Goal: Information Seeking & Learning: Learn about a topic

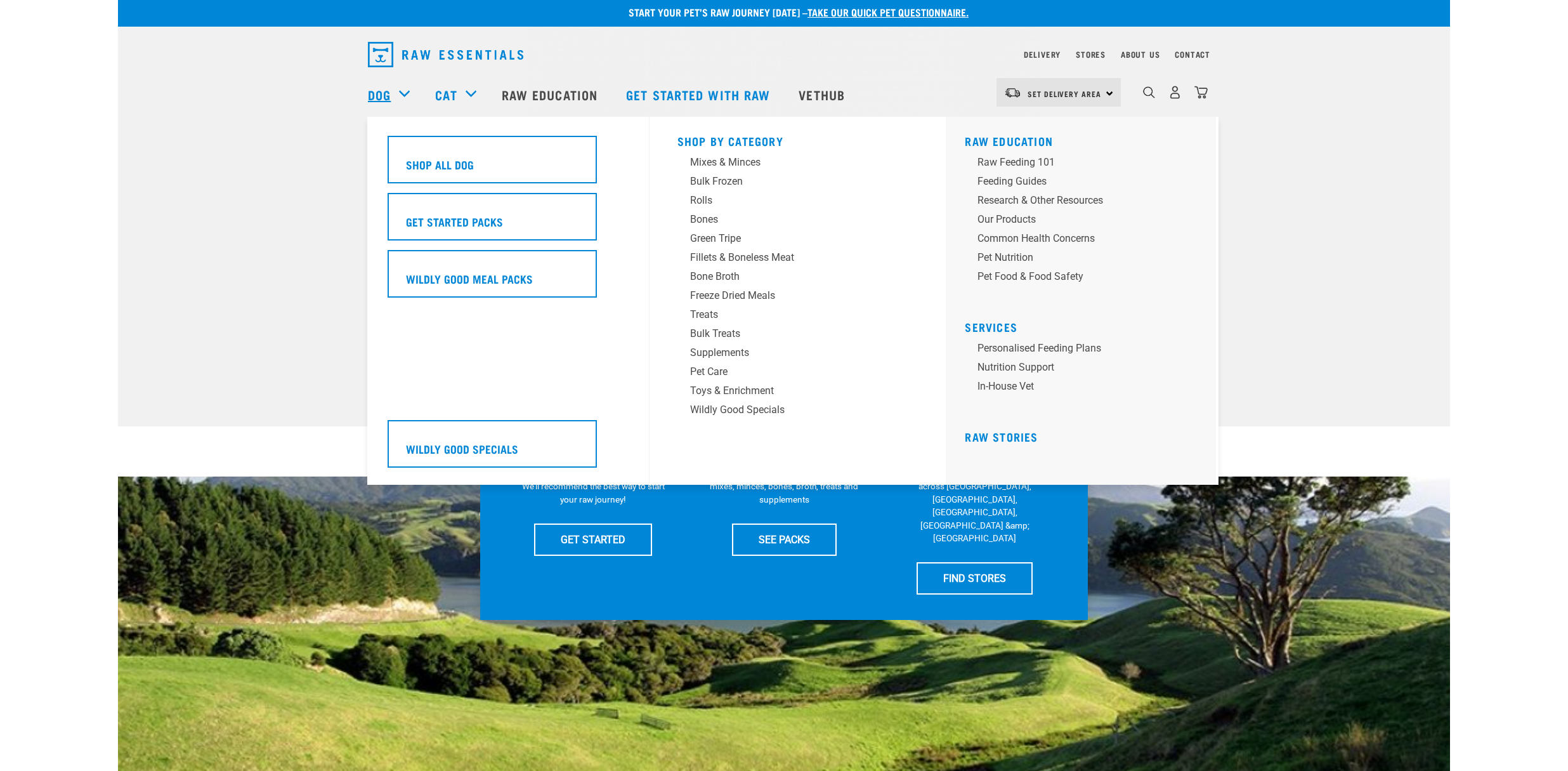
scroll to position [2, 0]
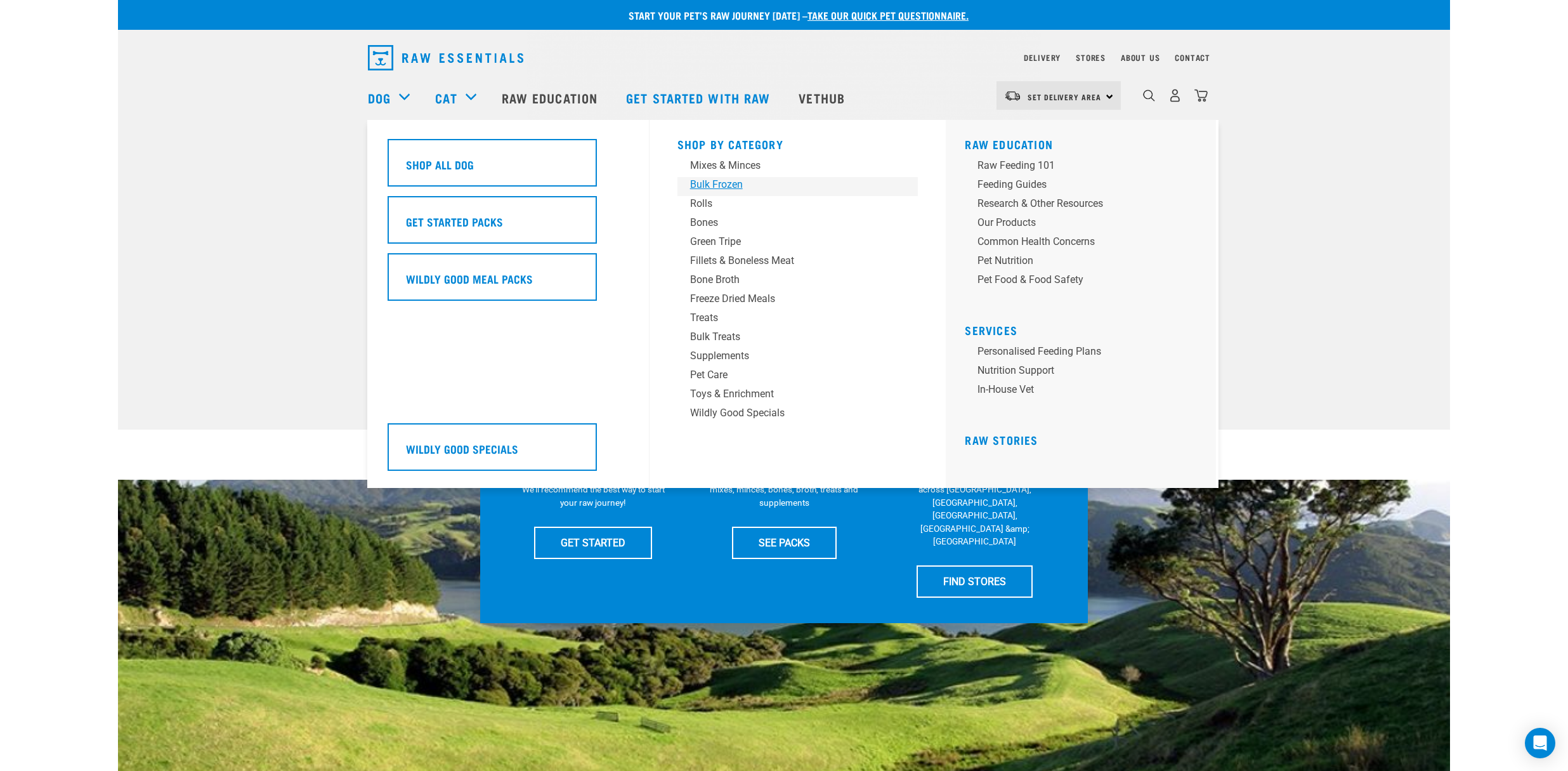
click at [729, 183] on div "Bulk Frozen" at bounding box center [789, 184] width 198 height 15
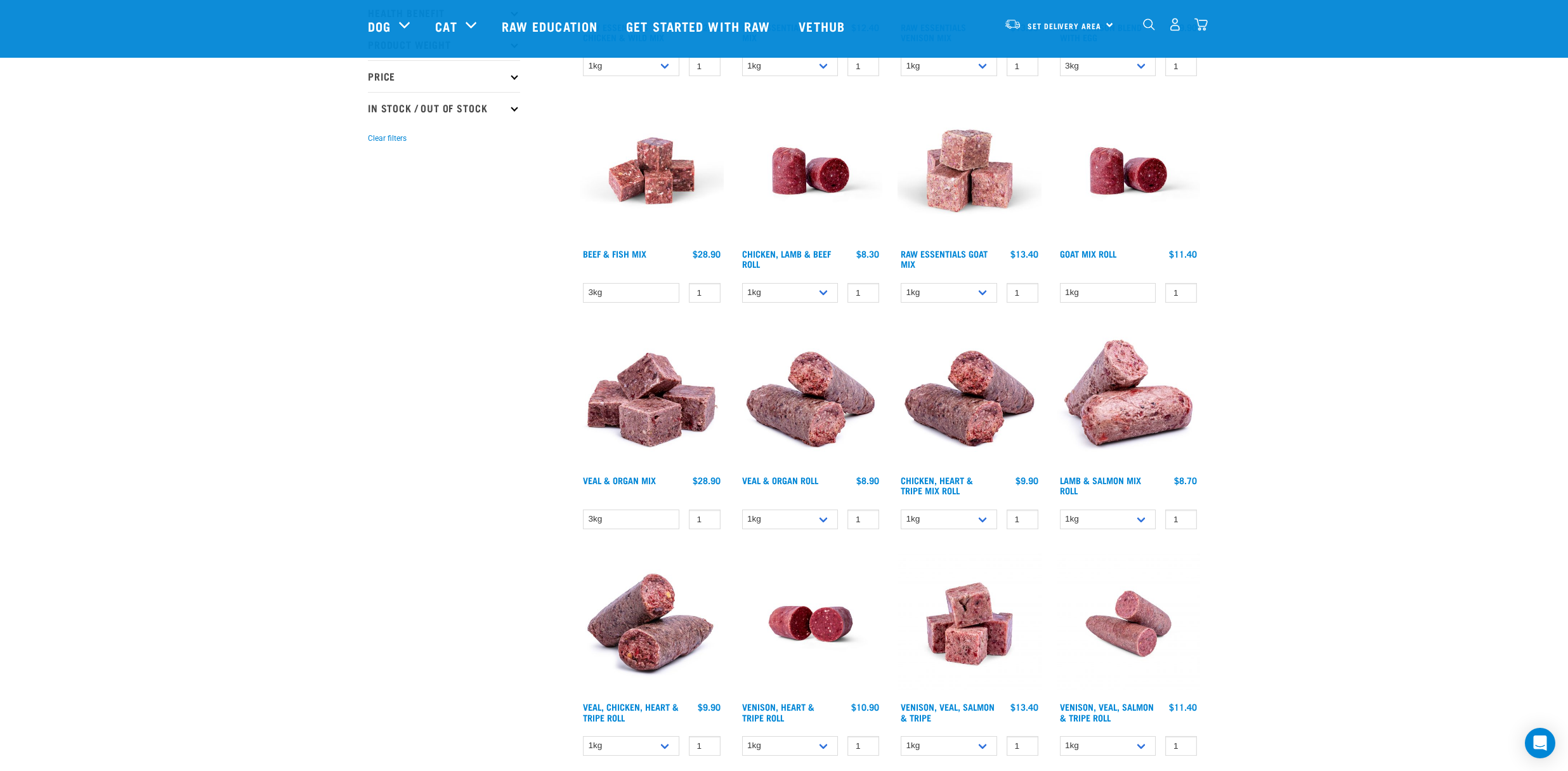
scroll to position [318, 0]
click at [847, 395] on img at bounding box center [811, 397] width 144 height 144
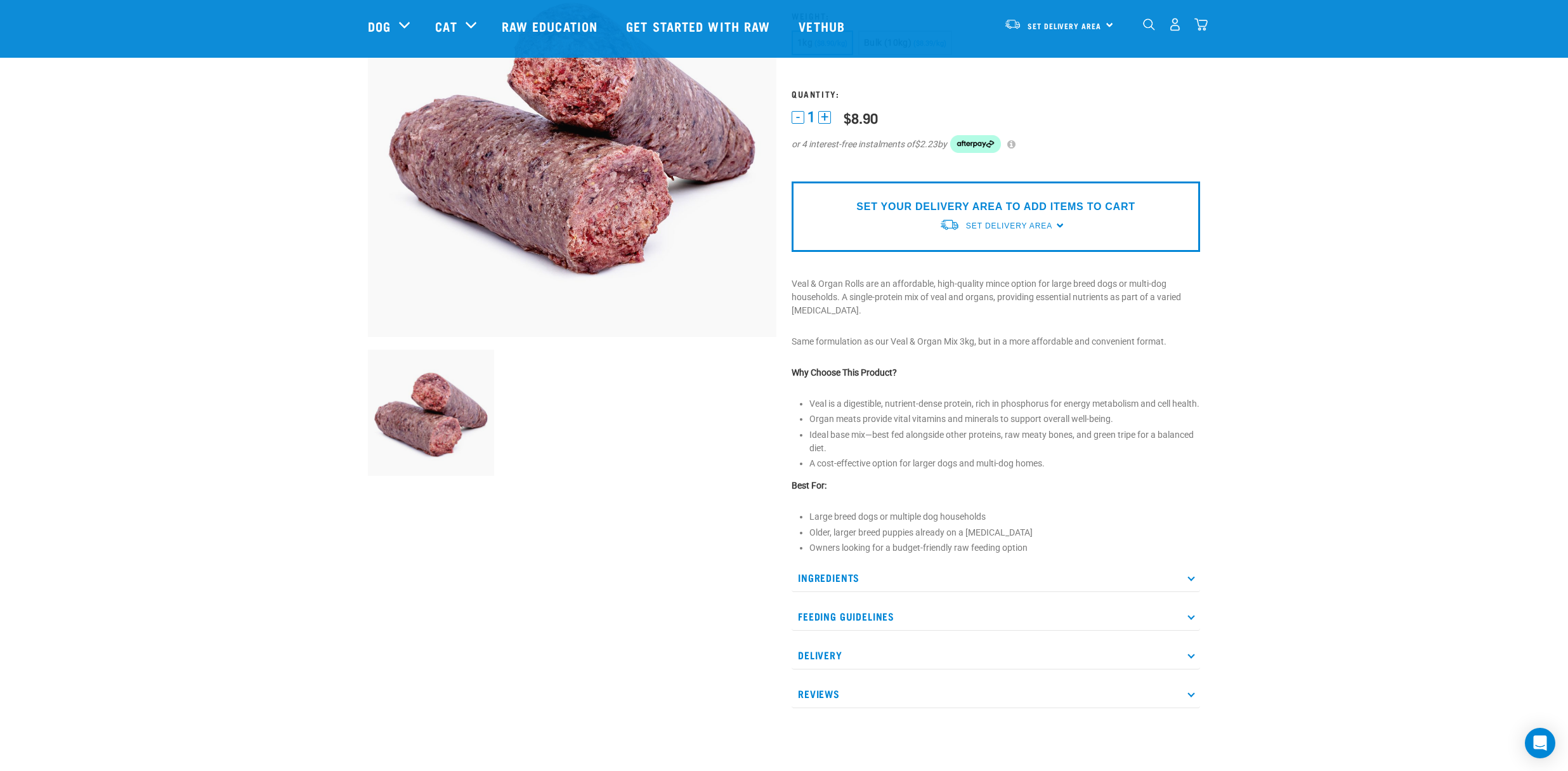
scroll to position [165, 0]
click at [822, 606] on div "Ingredients NZ Veal Brisket (bone-in) NZ Veal Organs Our veal comes from male b…" at bounding box center [996, 635] width 408 height 145
click at [828, 591] on p "Ingredients" at bounding box center [996, 579] width 408 height 28
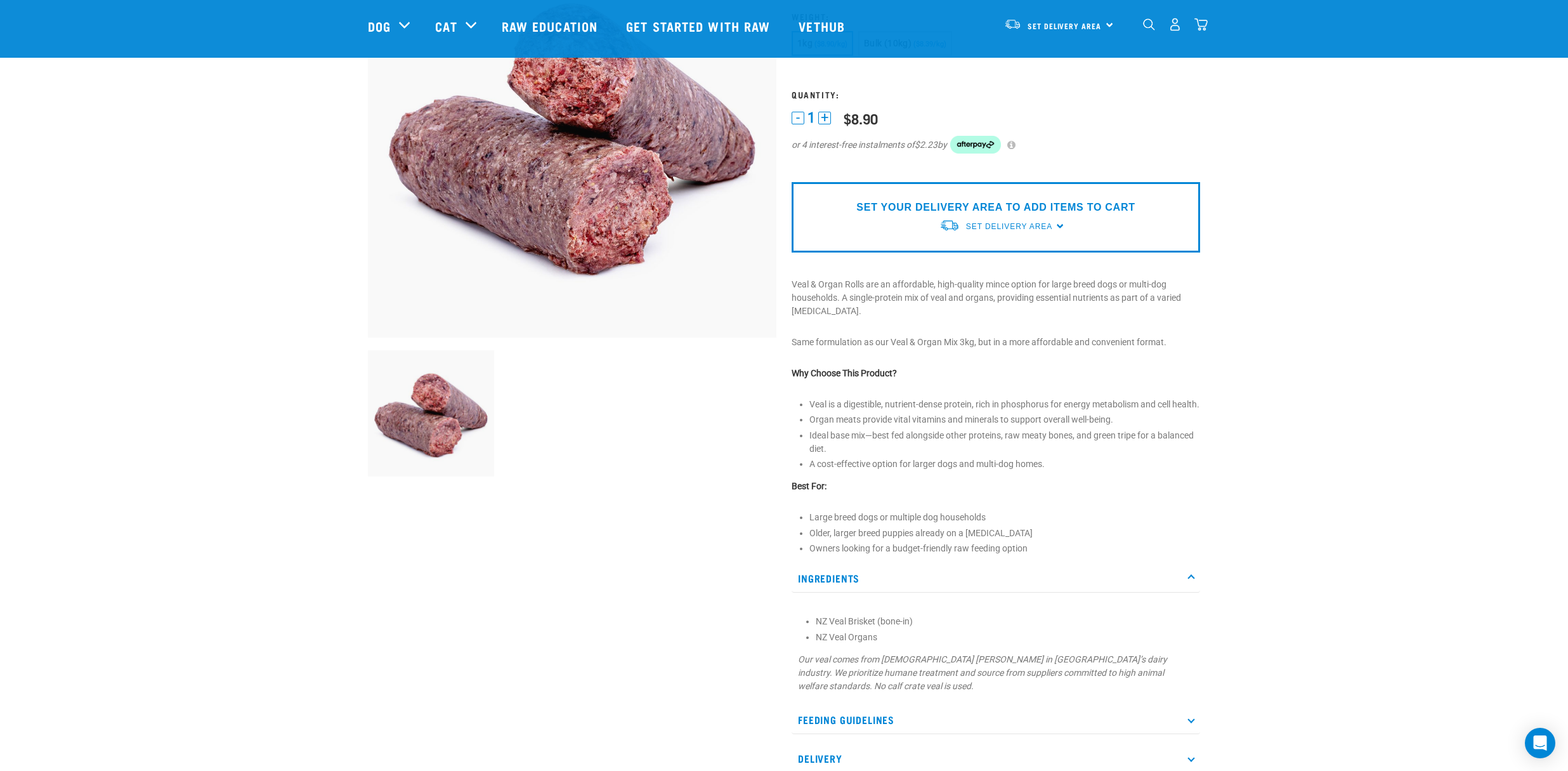
scroll to position [163, 0]
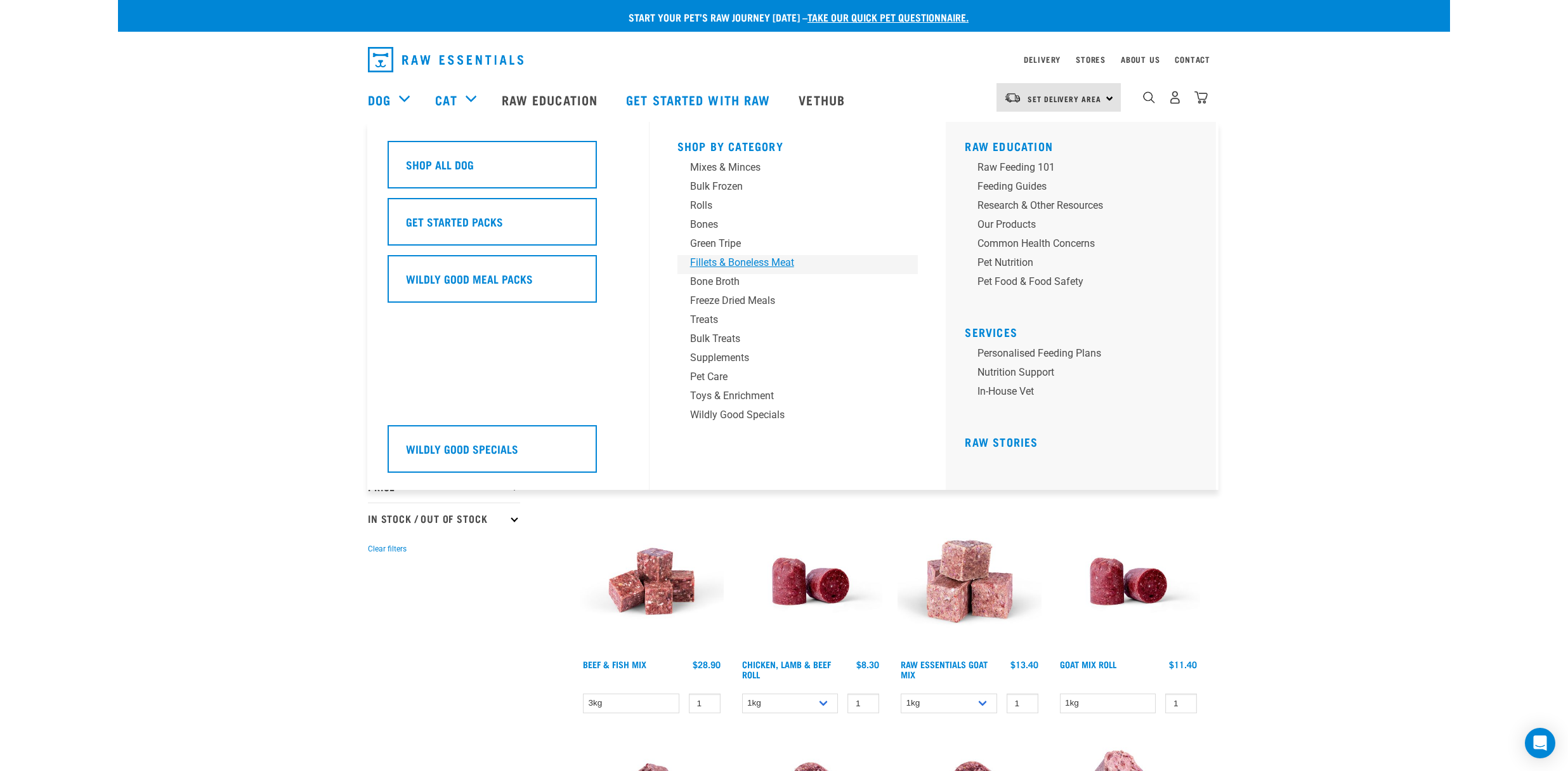
drag, startPoint x: 750, startPoint y: 268, endPoint x: 822, endPoint y: 269, distance: 72.0
click at [750, 268] on div "Fillets & Boneless Meat" at bounding box center [789, 262] width 198 height 15
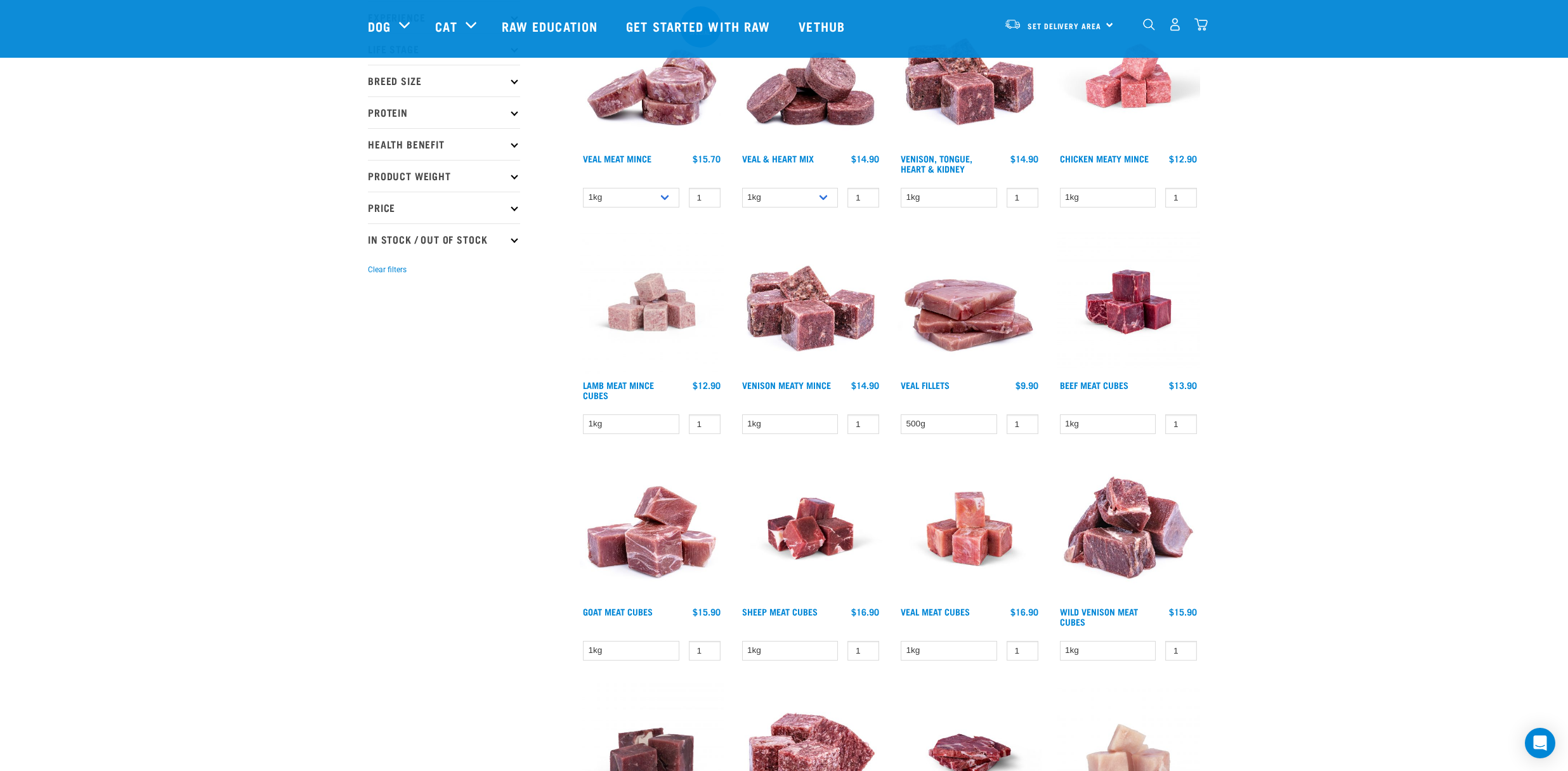
scroll to position [187, 0]
click at [800, 316] on img at bounding box center [811, 302] width 144 height 144
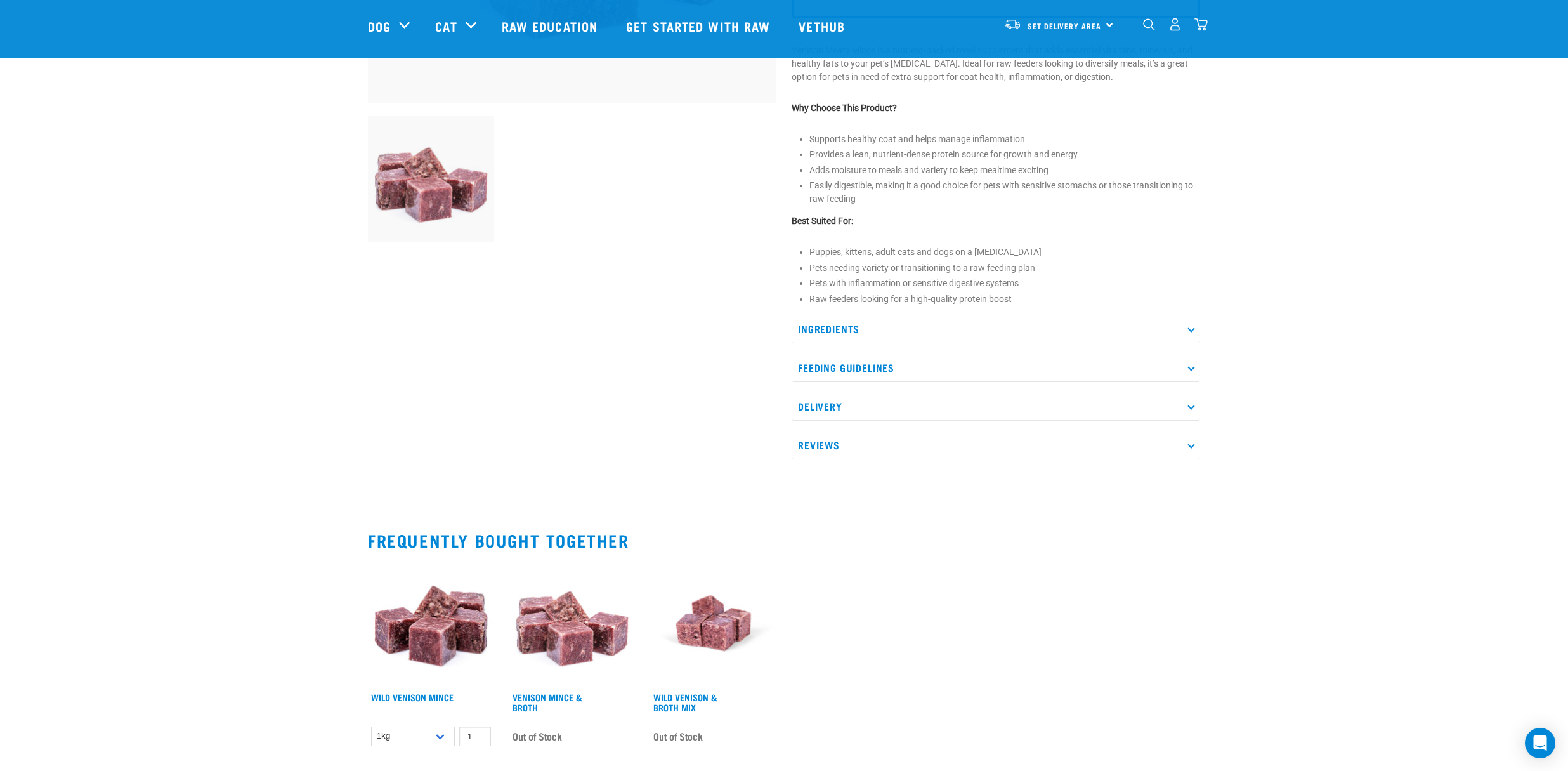
scroll to position [399, 0]
click at [841, 323] on p "Ingredients" at bounding box center [996, 327] width 408 height 28
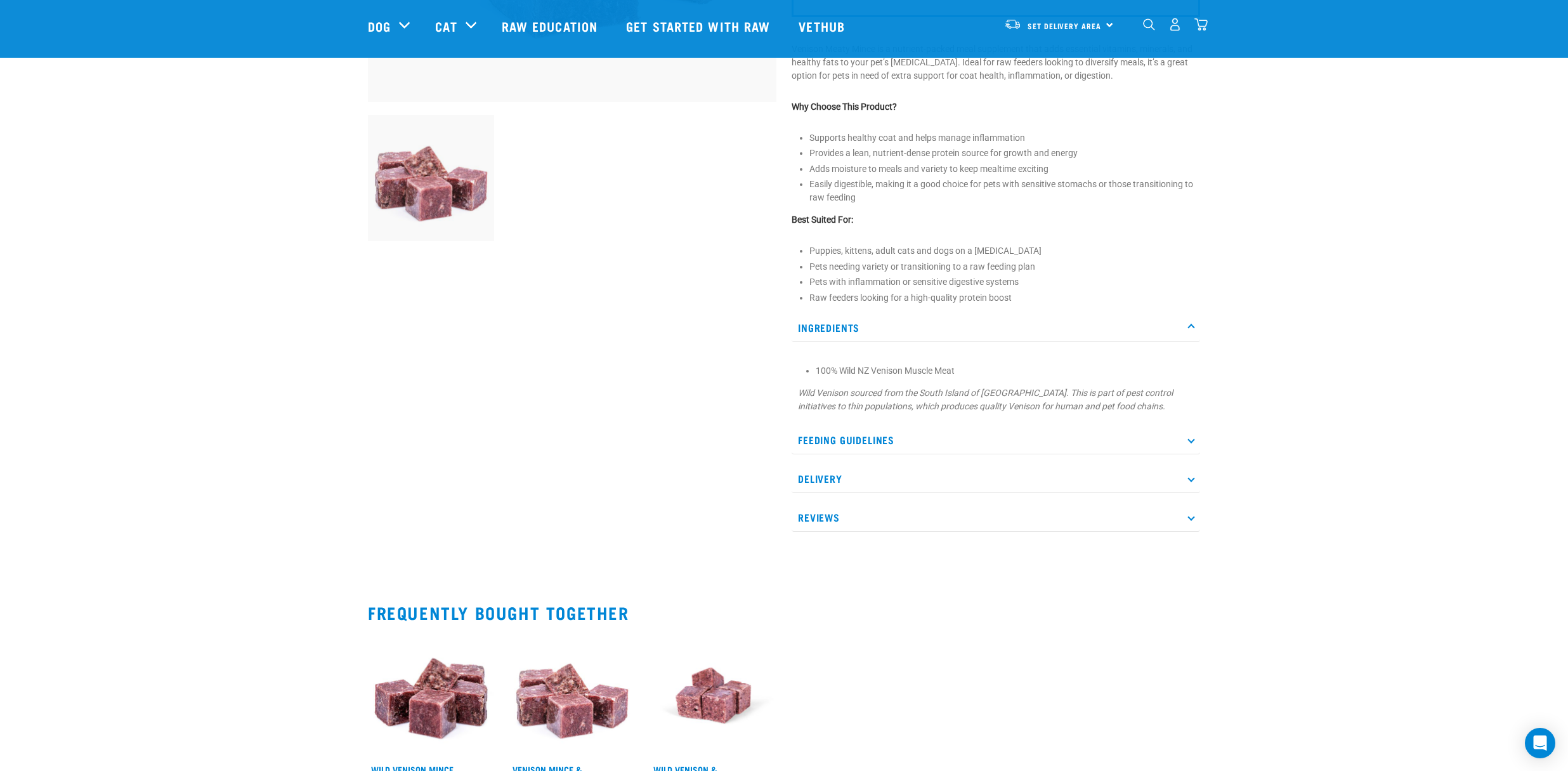
click at [841, 323] on p "Ingredients" at bounding box center [996, 327] width 408 height 28
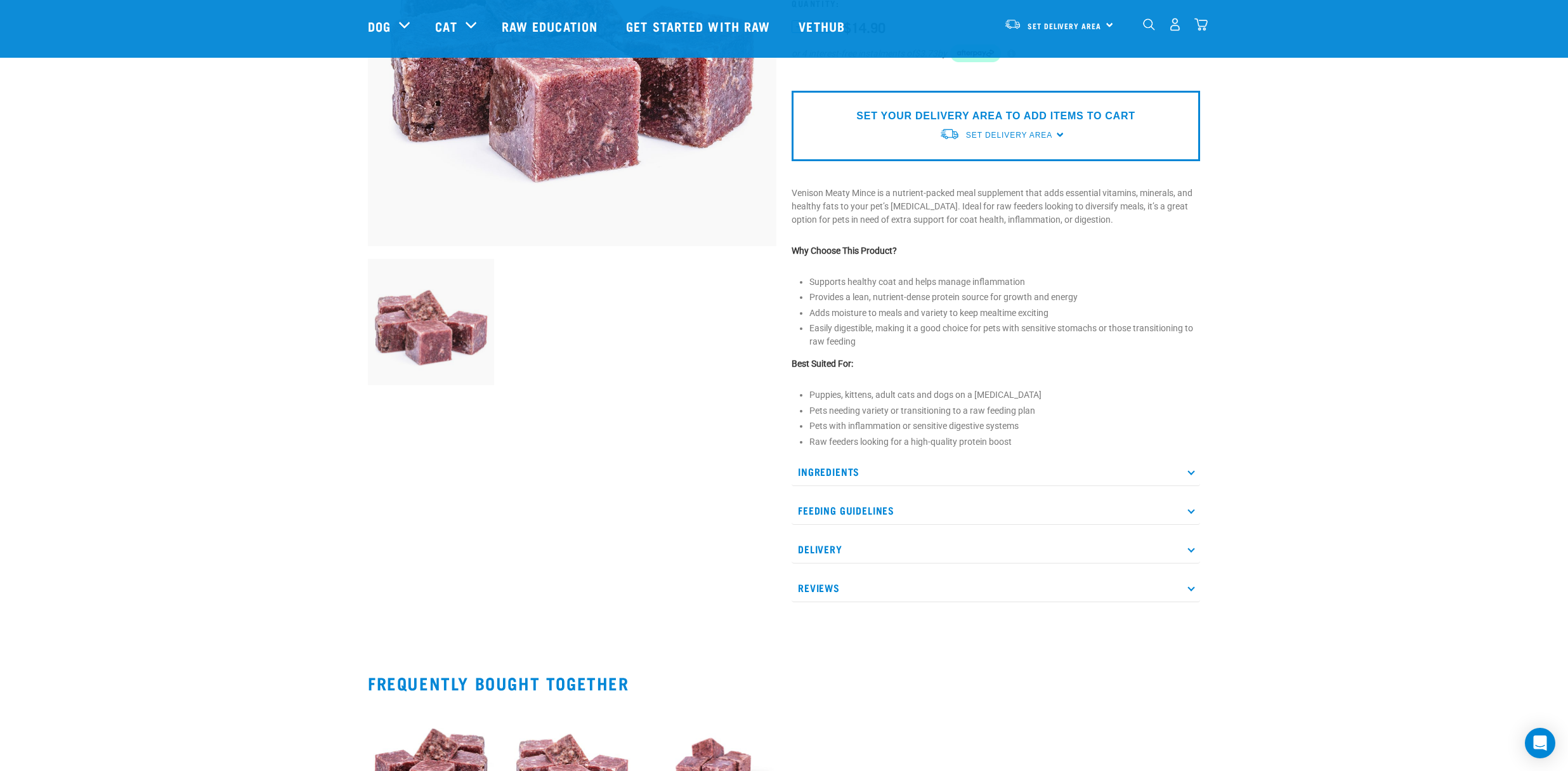
scroll to position [254, 0]
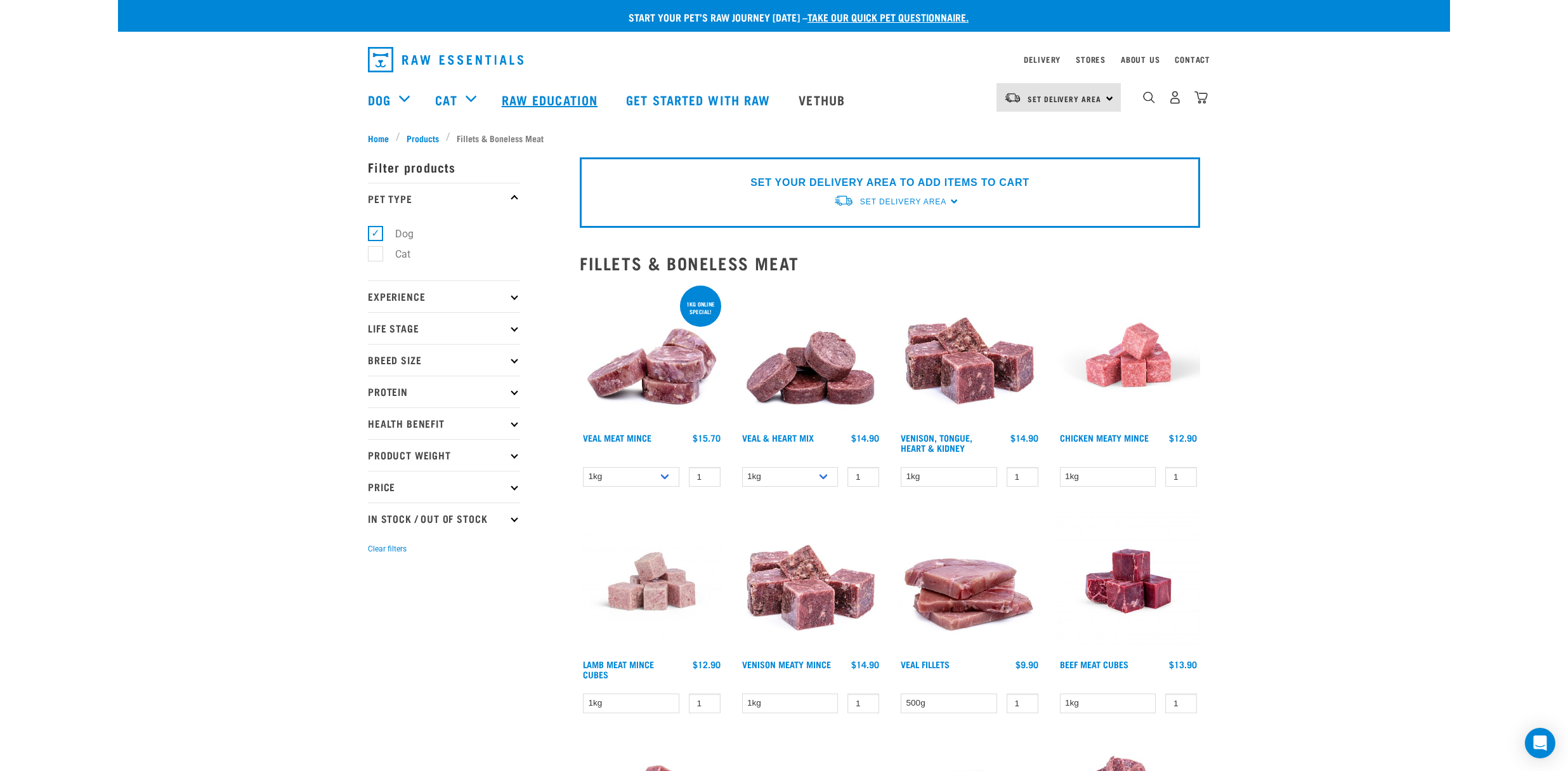
click at [569, 98] on link "Raw Education" at bounding box center [551, 99] width 124 height 51
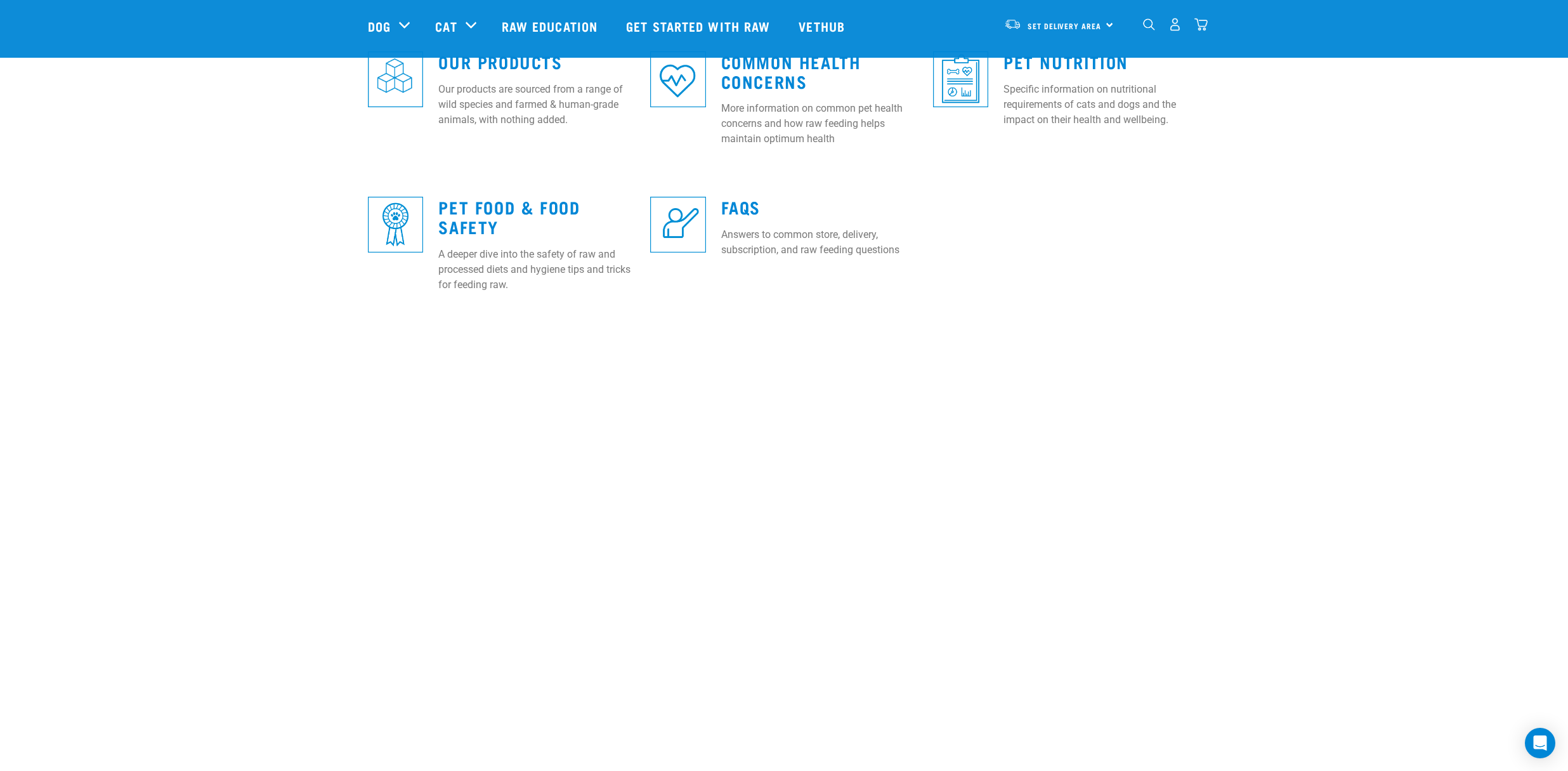
scroll to position [539, 0]
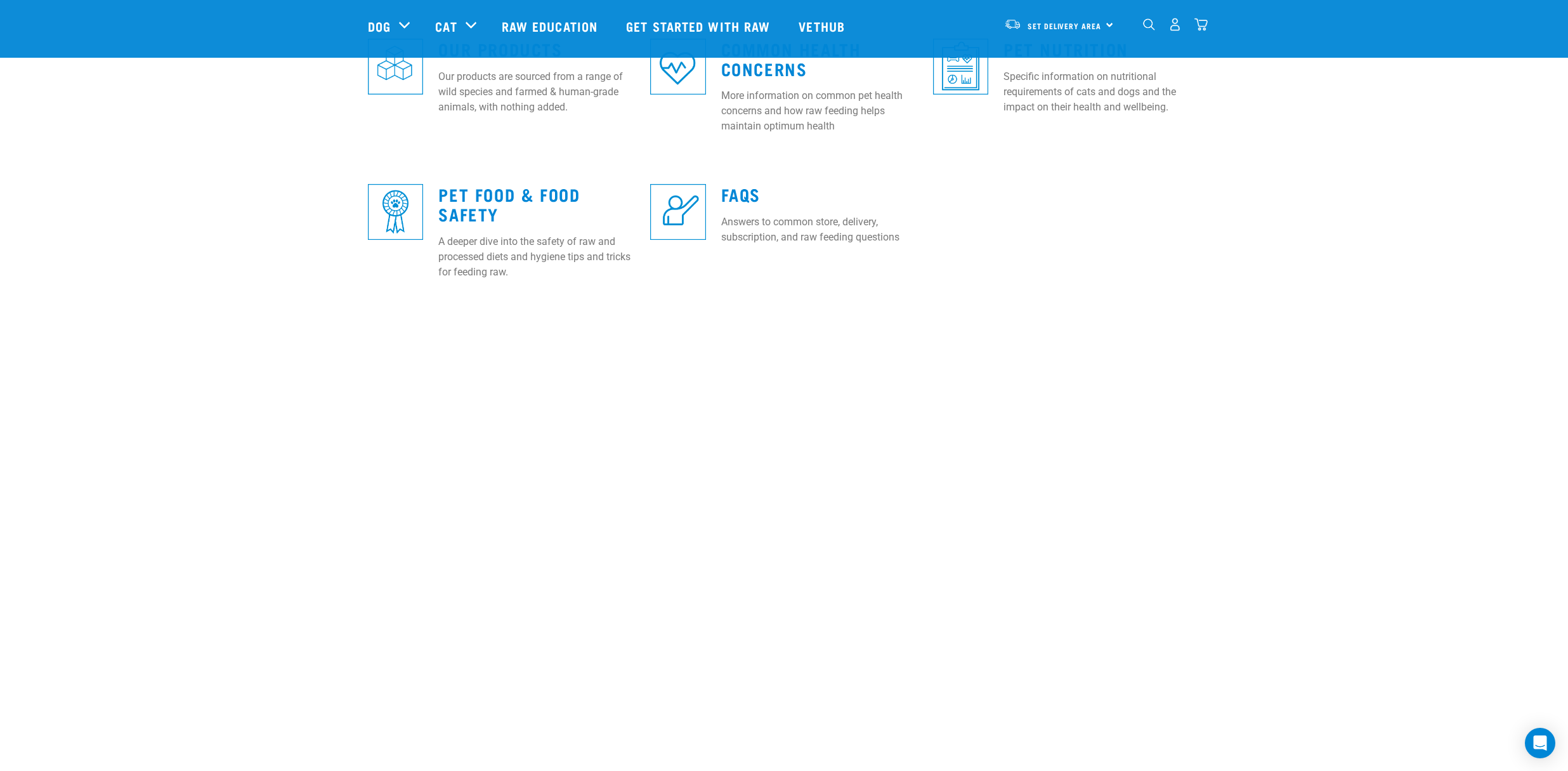
click at [705, 207] on div at bounding box center [678, 211] width 71 height 88
click at [733, 199] on link "FAQs" at bounding box center [741, 193] width 40 height 9
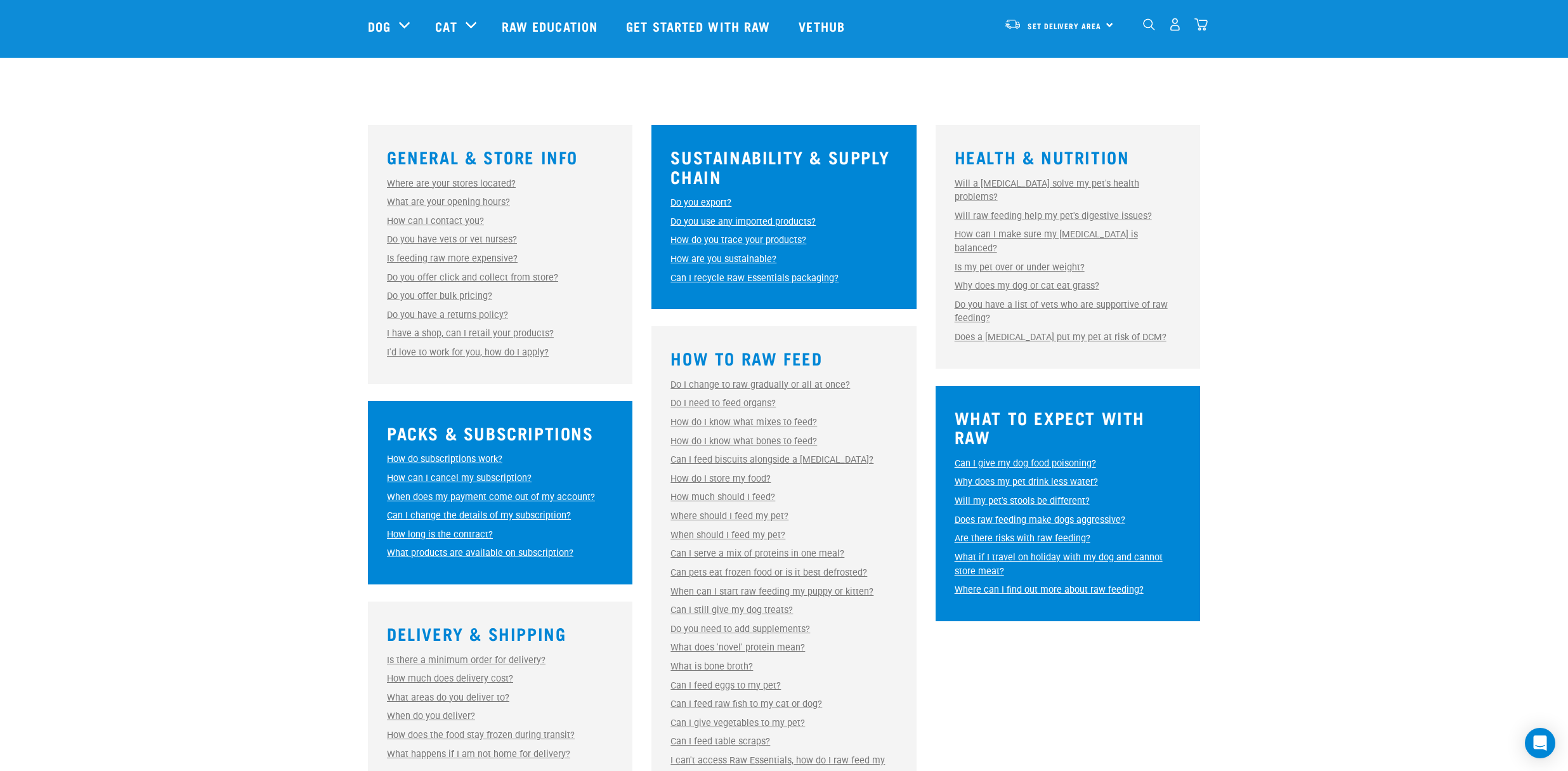
scroll to position [307, 0]
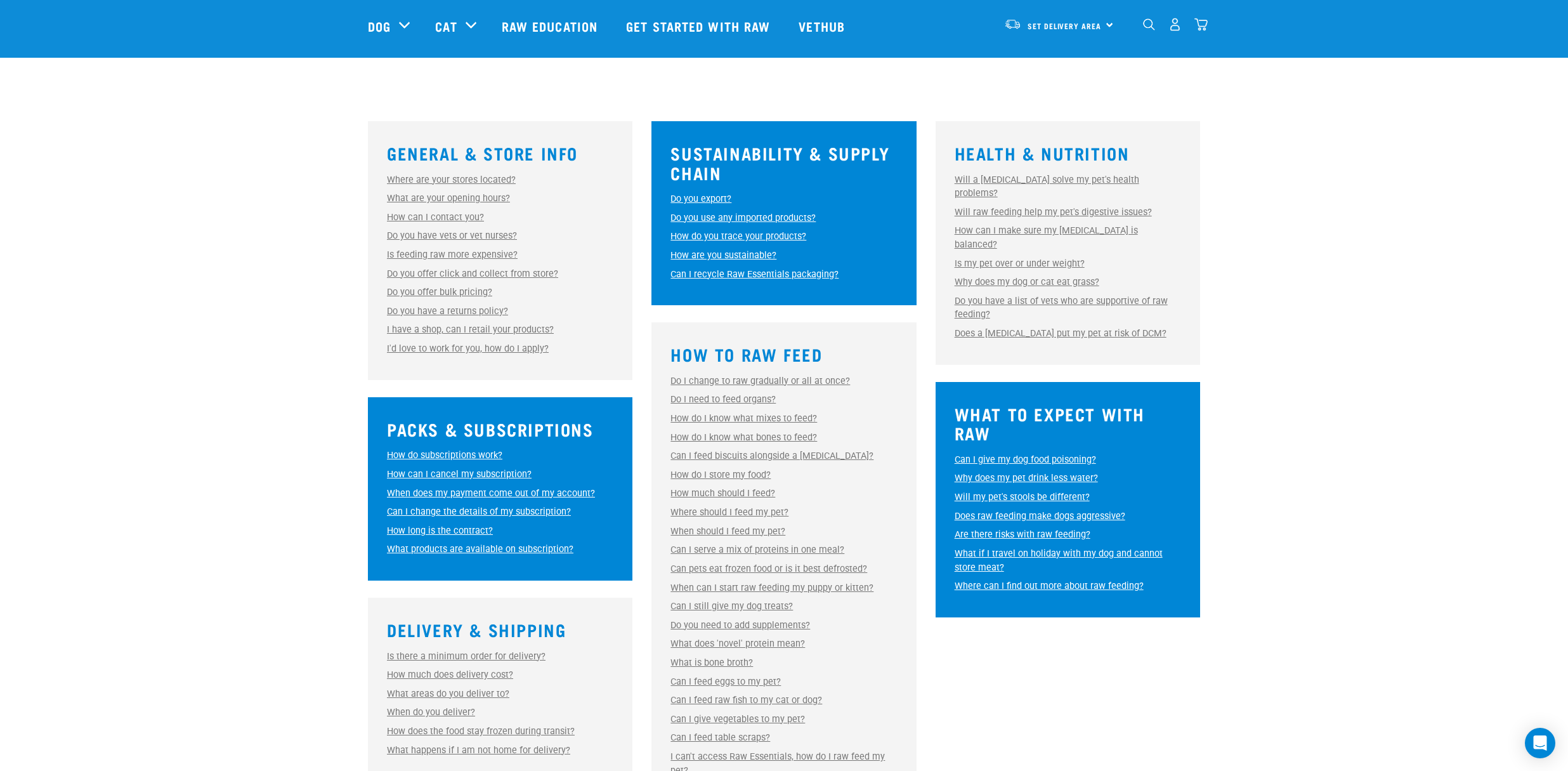
click at [758, 453] on link "Can I feed biscuits alongside a raw diet?" at bounding box center [772, 456] width 203 height 11
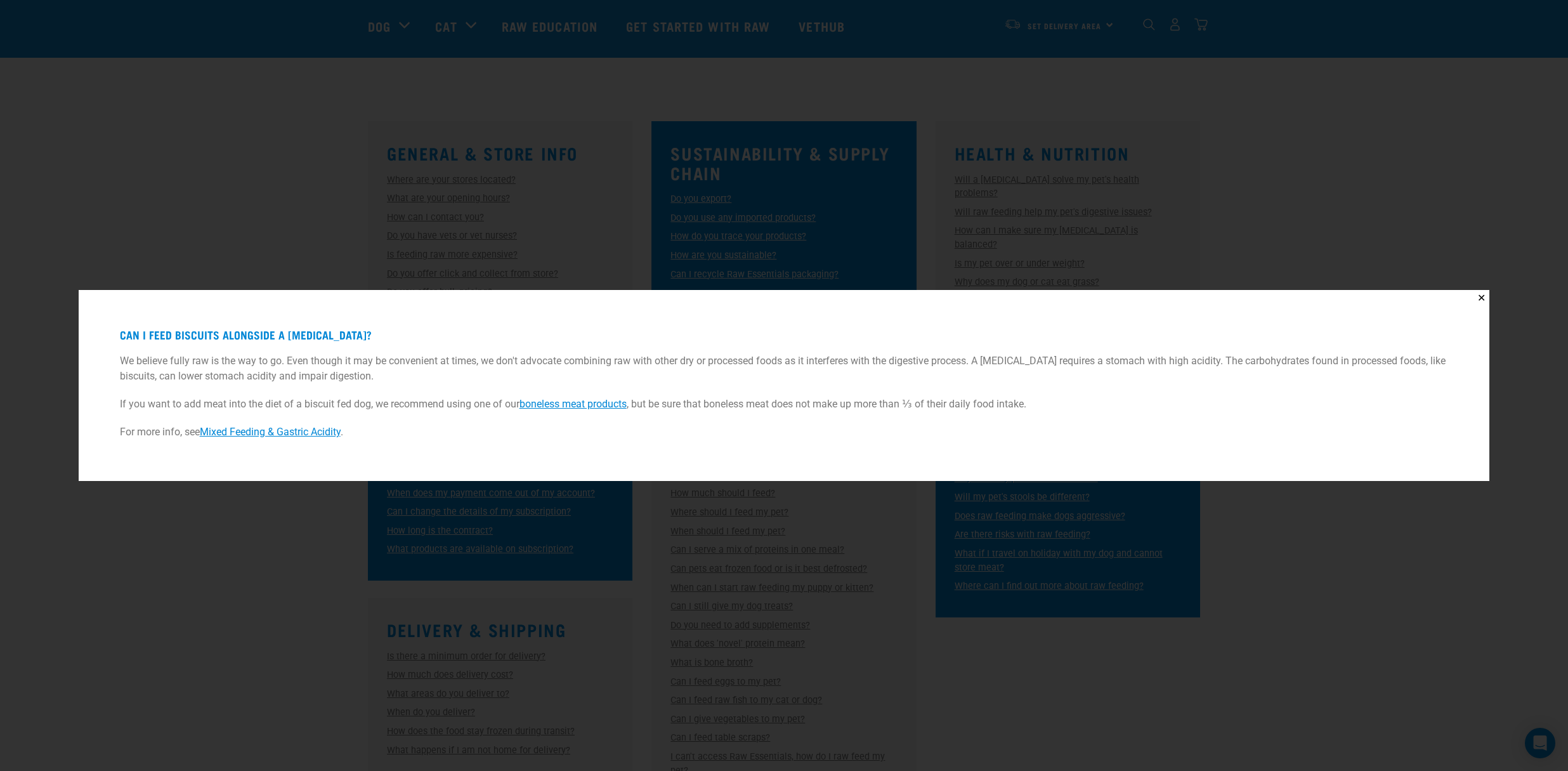
click at [1262, 580] on div "✕ Can I feed biscuits alongside a raw diet? We believe fully raw is the way to …" at bounding box center [784, 386] width 1568 height 771
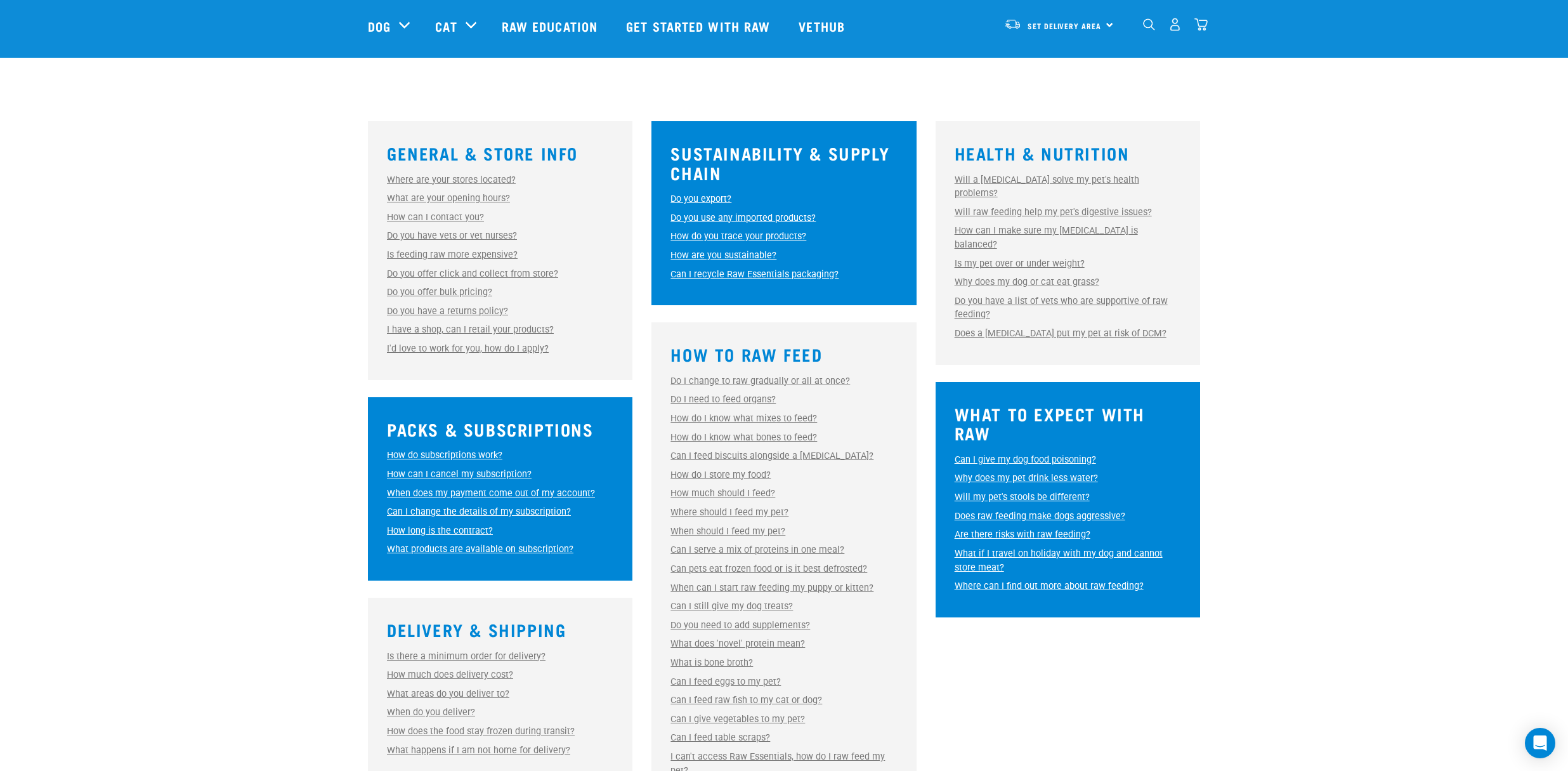
click at [782, 548] on link "Can I serve a mix of proteins in one meal?" at bounding box center [757, 550] width 174 height 11
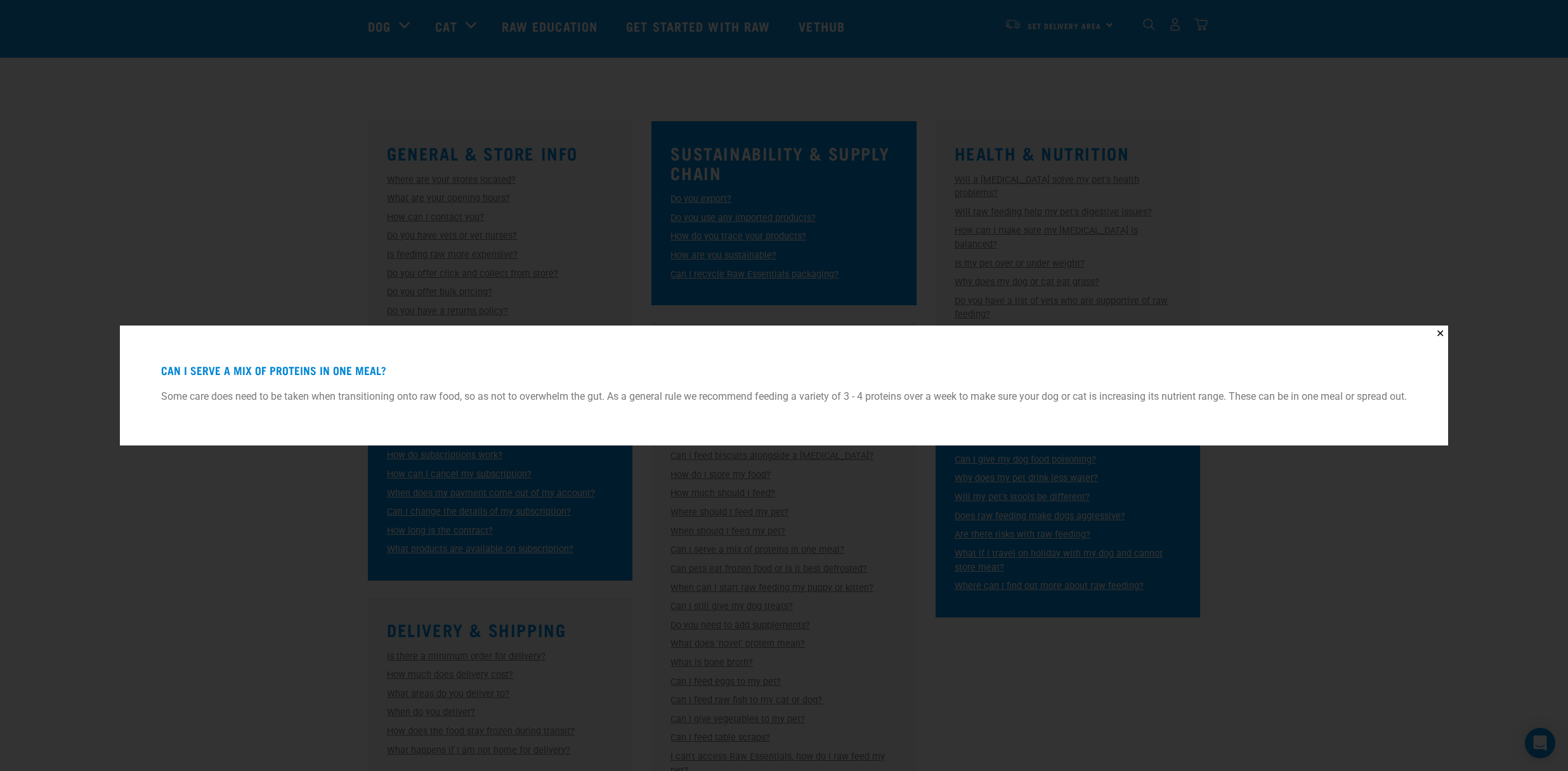
click at [1323, 576] on div "✕ Can I serve a mix of proteins in one meal? Some care does need to be taken wh…" at bounding box center [784, 386] width 1568 height 771
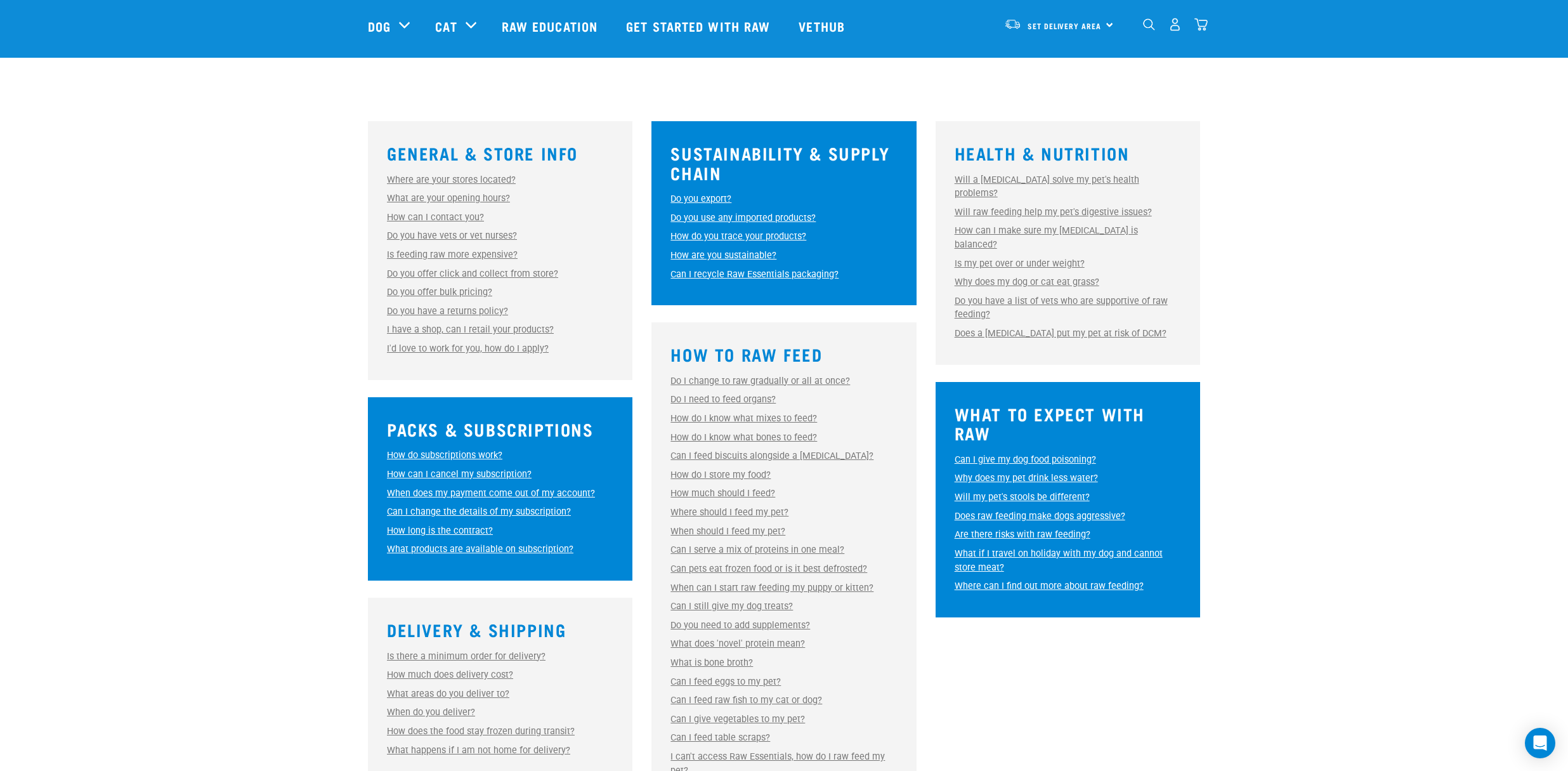
click at [722, 667] on link "What is bone broth?" at bounding box center [711, 663] width 82 height 11
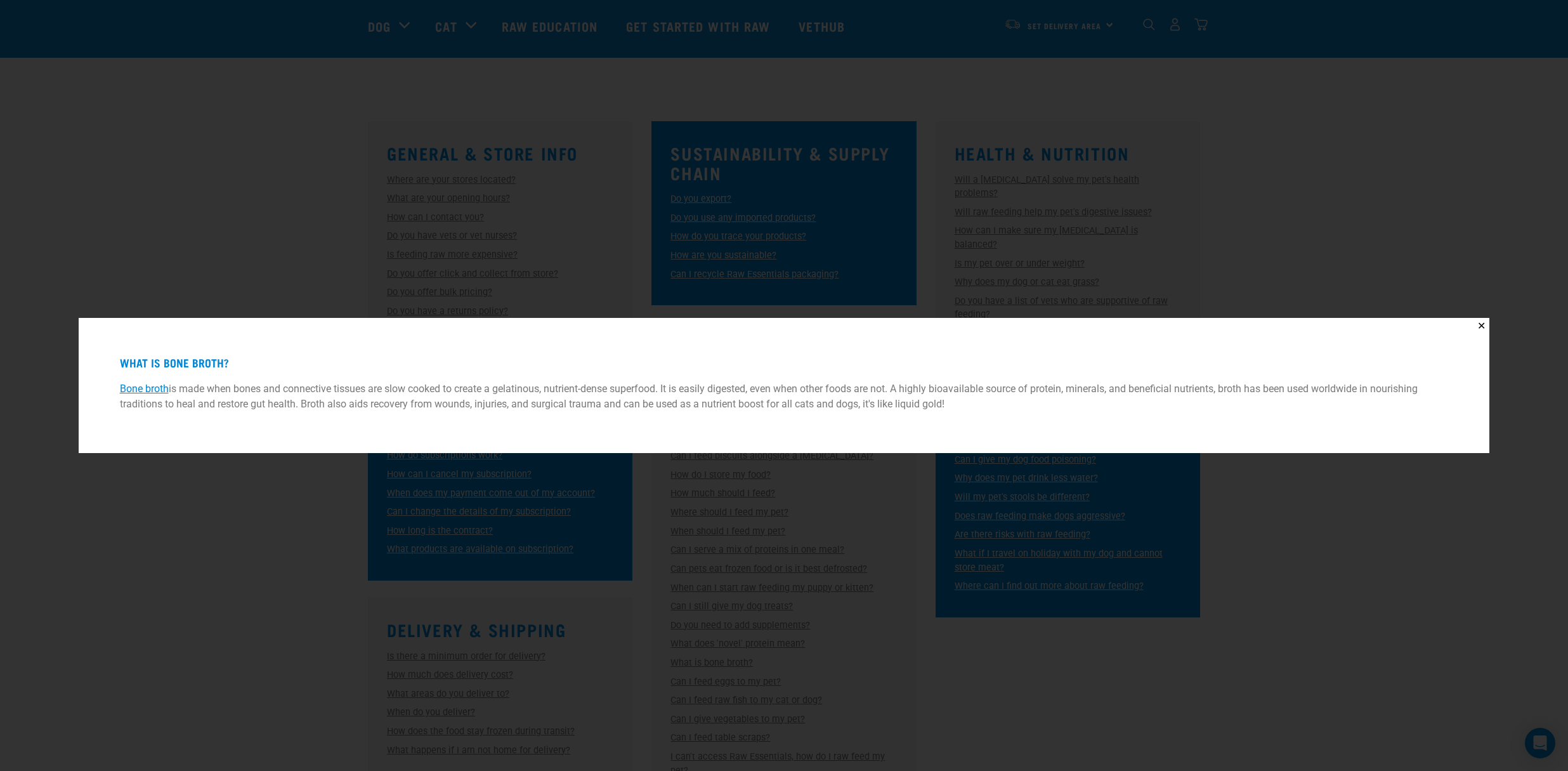
click at [1328, 580] on div "✕ What is bone broth? Bone broth is made when bones and connective tissues are …" at bounding box center [784, 386] width 1568 height 771
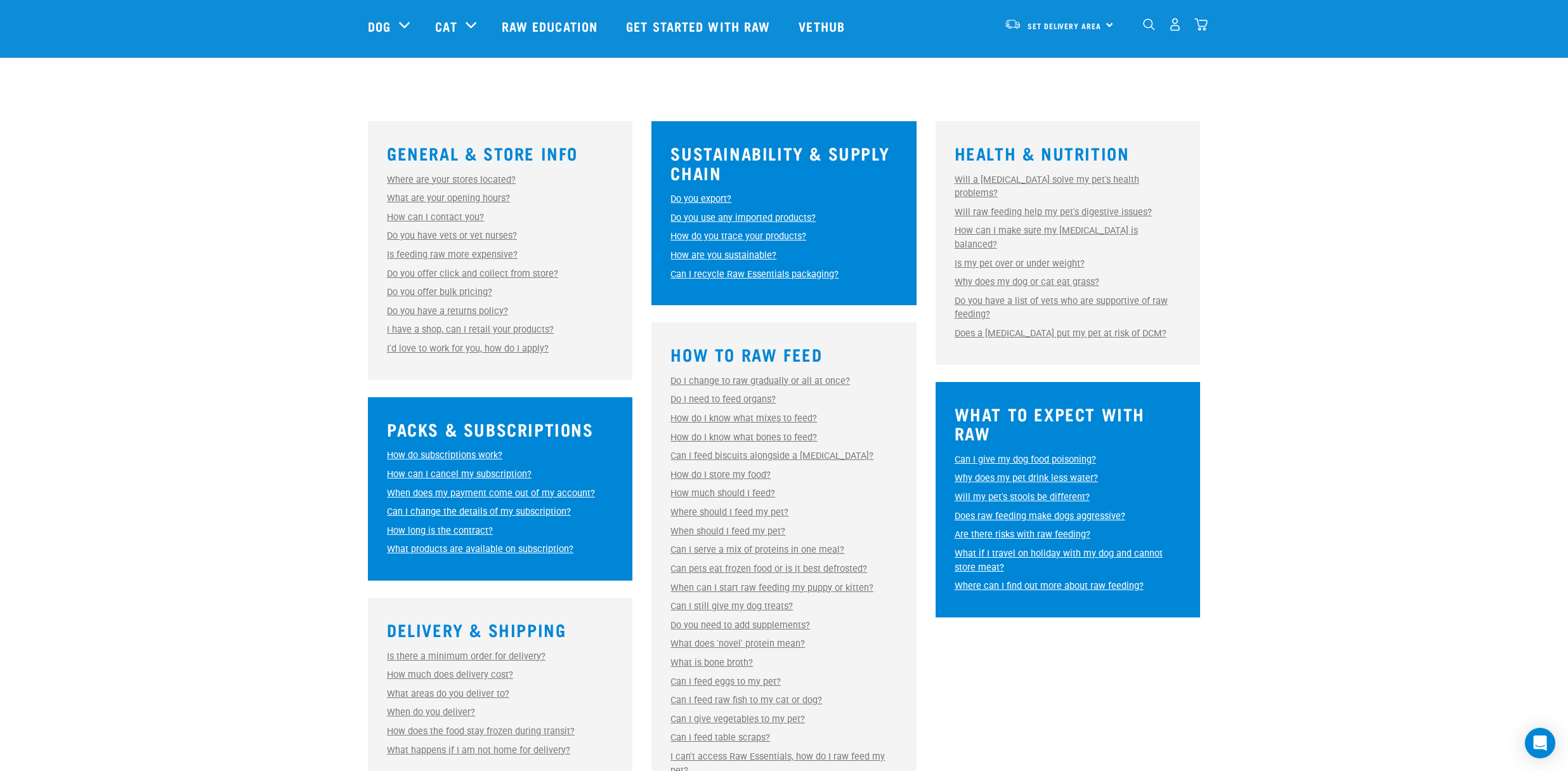
click at [737, 400] on link "Do I need to feed organs?" at bounding box center [723, 399] width 106 height 11
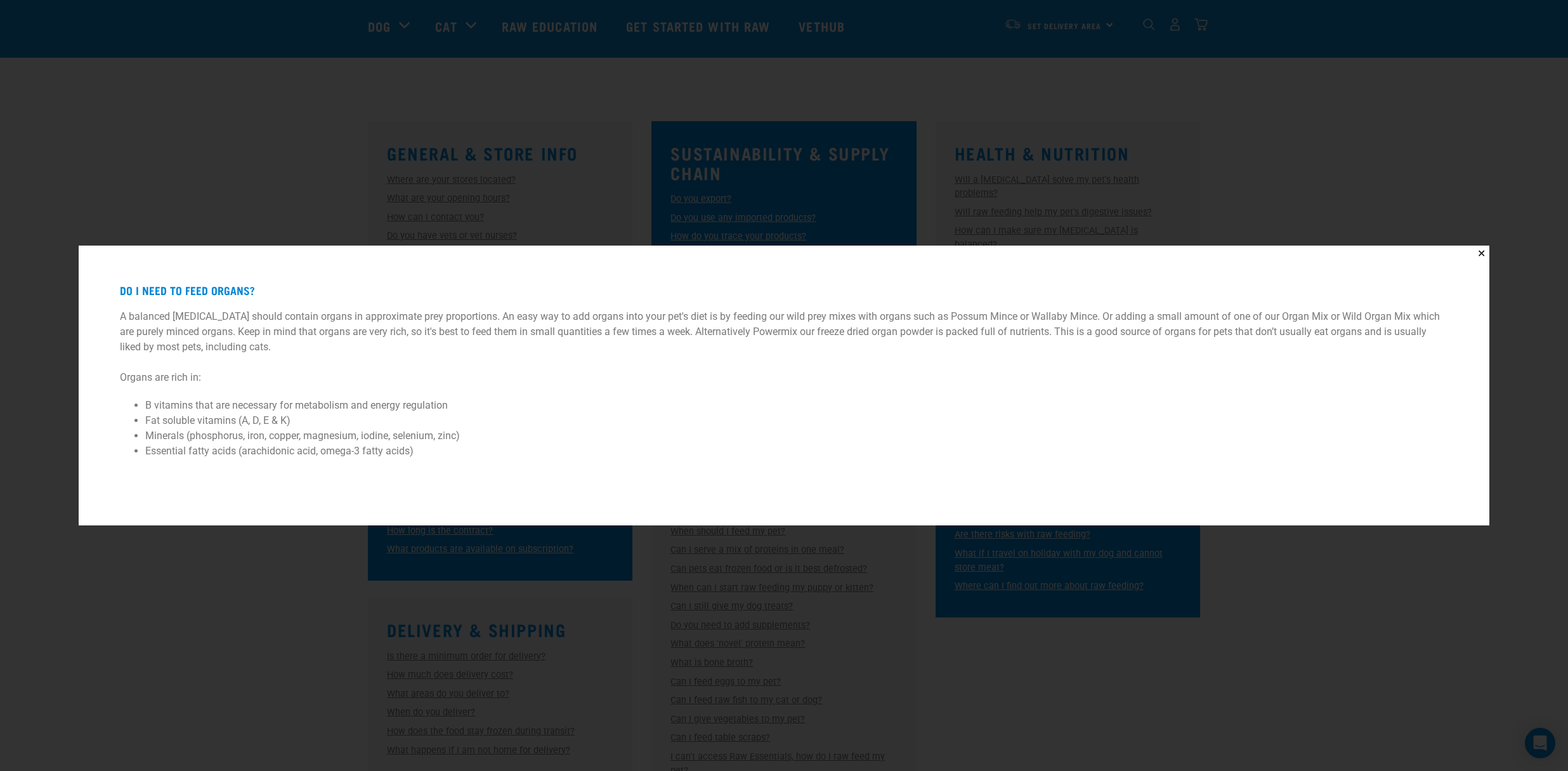
click at [1356, 581] on div "✕ Do I need to feed organs? A balanced raw diet should contain organs in approx…" at bounding box center [784, 386] width 1568 height 771
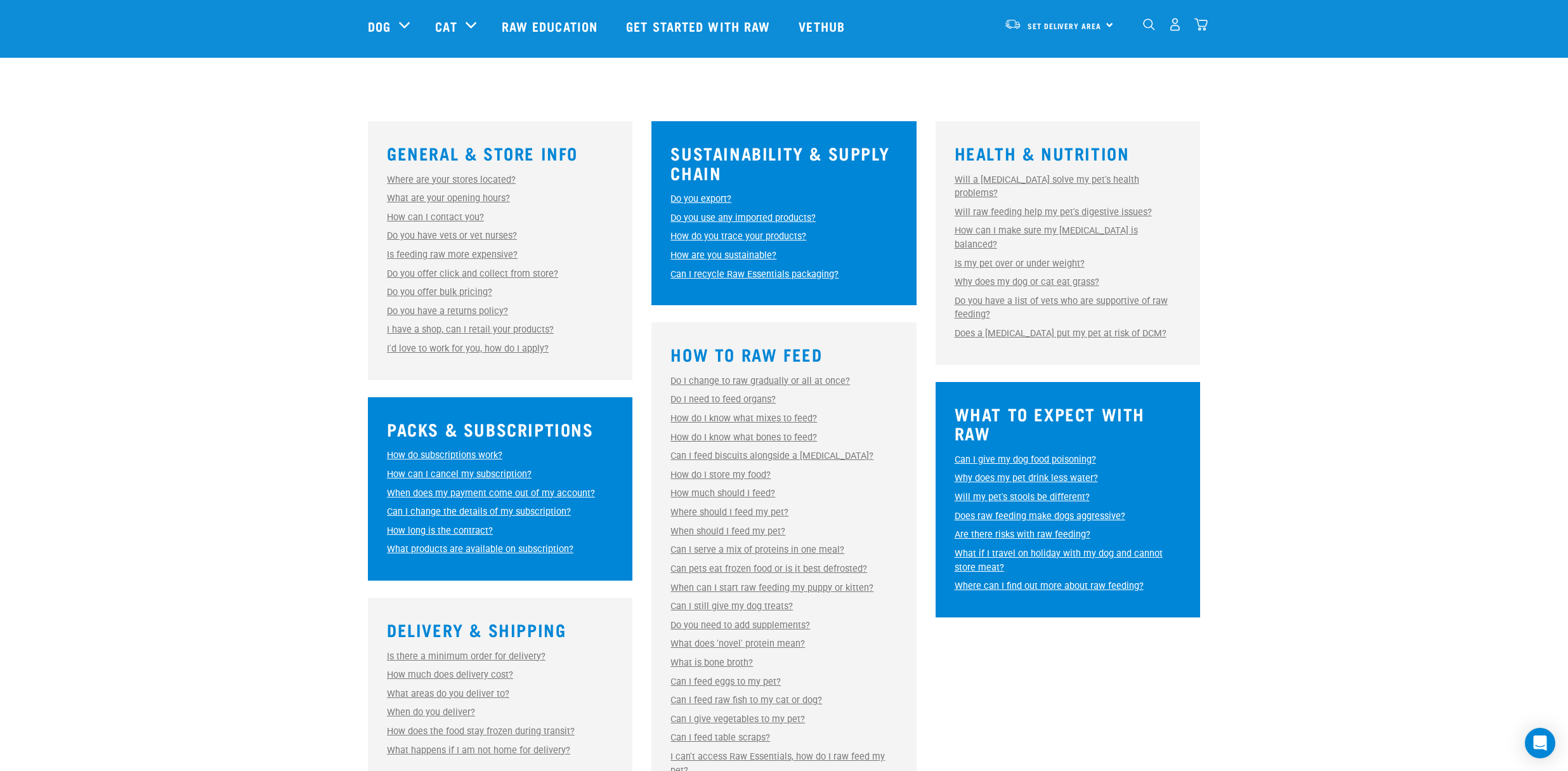
click at [745, 417] on link "How do I know what mixes to feed?" at bounding box center [744, 419] width 147 height 11
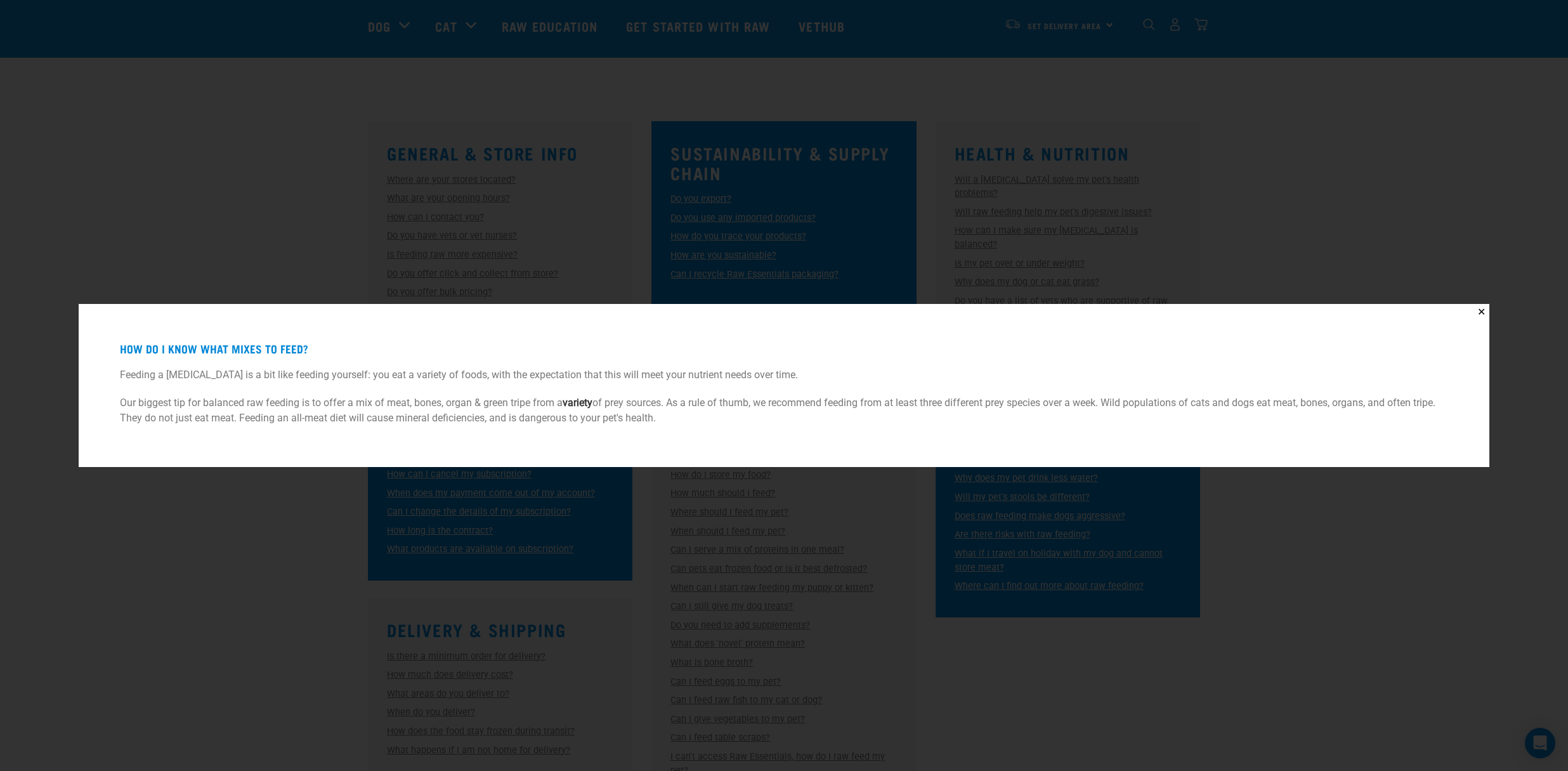
click at [1282, 544] on div "✕ How do I know what mixes to feed? Feeding a raw diet is a bit like feeding yo…" at bounding box center [784, 386] width 1568 height 771
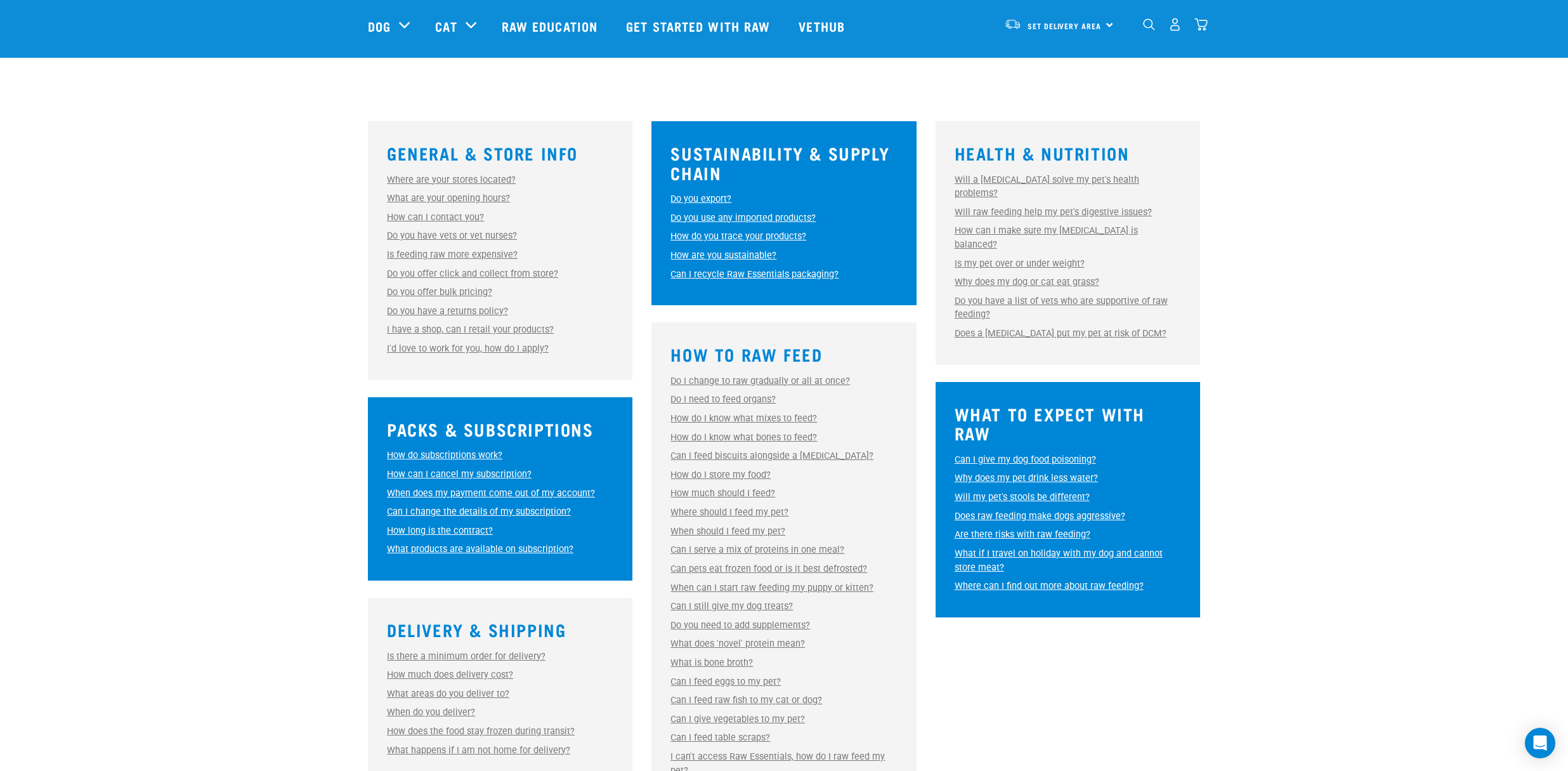
click at [788, 442] on link "How do I know what bones to feed?" at bounding box center [744, 438] width 147 height 11
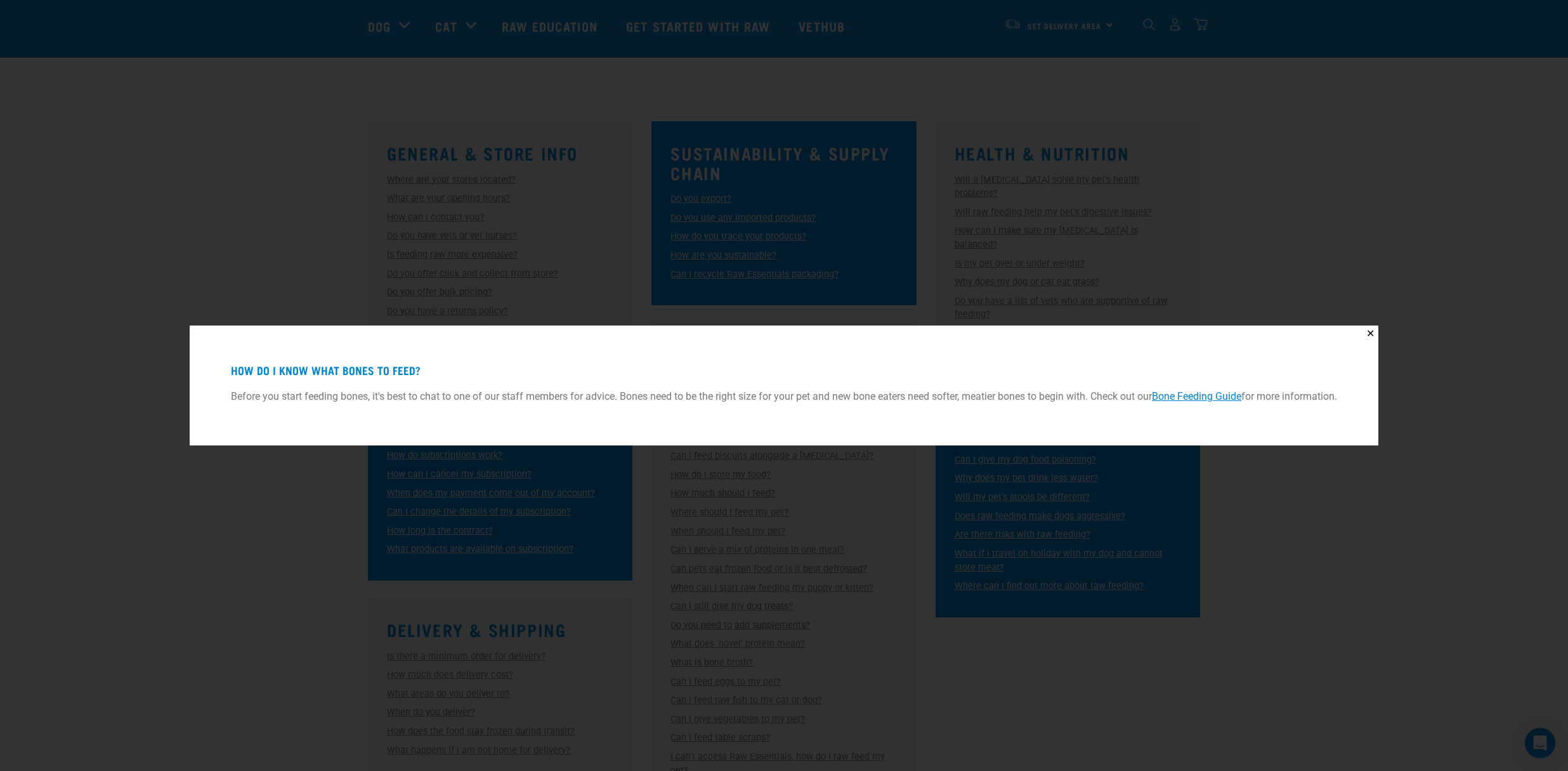
click at [1311, 544] on div "✕ How do I know what bones to feed? Before you start feeding bones, it's best t…" at bounding box center [784, 386] width 1568 height 771
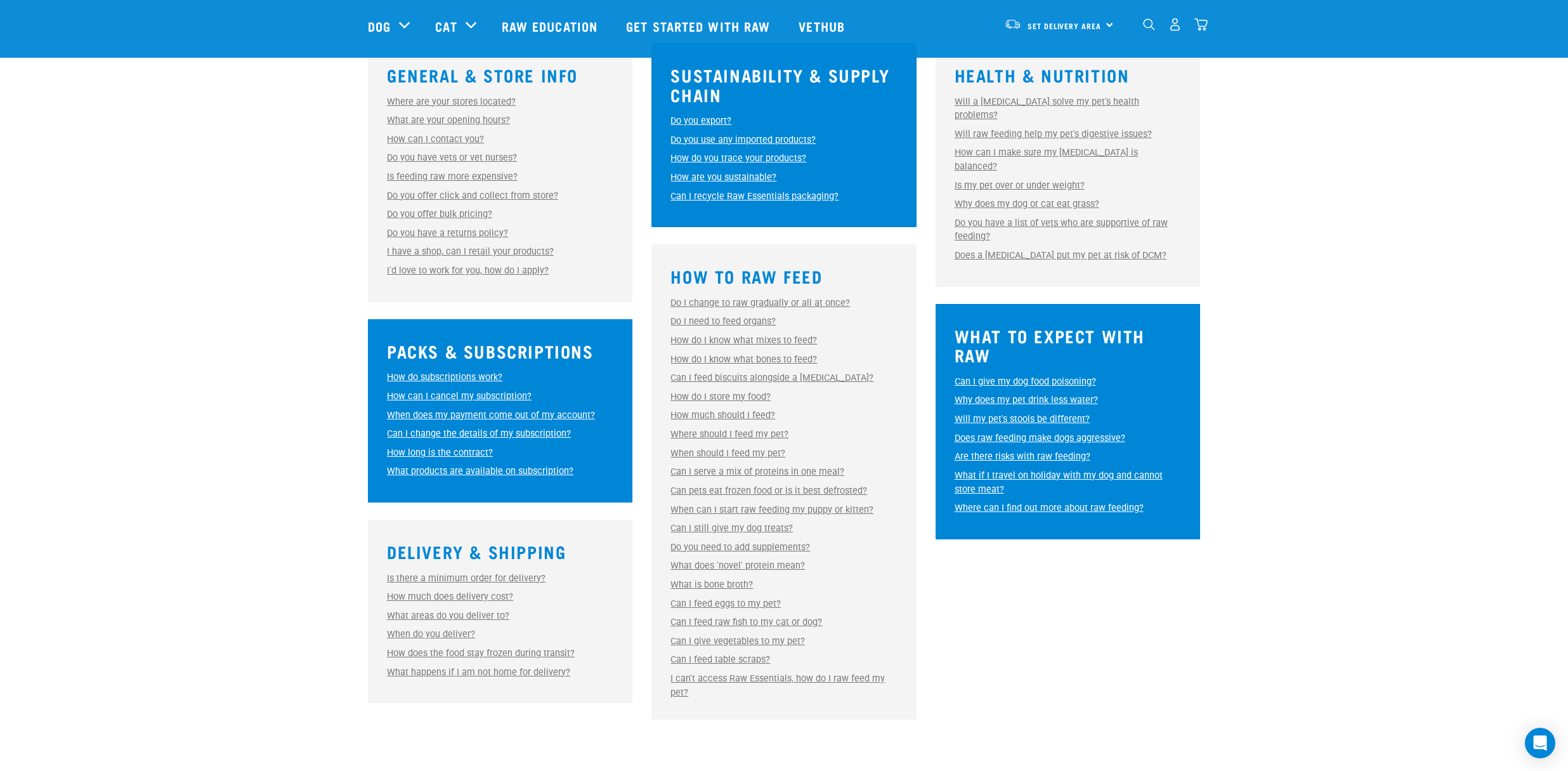
scroll to position [386, 0]
click at [738, 601] on link "Can I feed eggs to my pet?" at bounding box center [725, 603] width 110 height 11
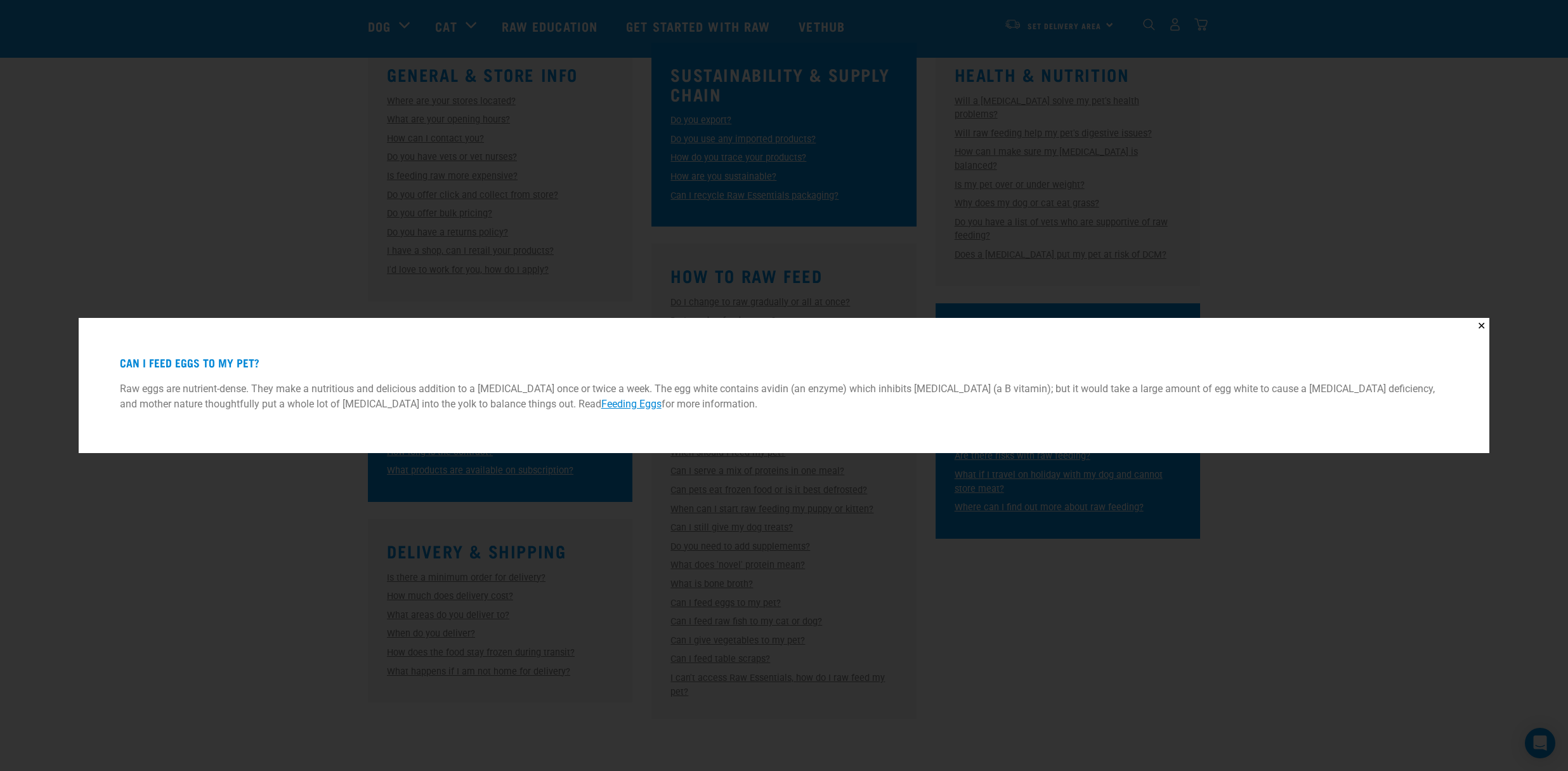
click at [1108, 576] on div "✕ Can I feed eggs to my pet? Raw eggs are nutrient-dense. They make a nutritiou…" at bounding box center [784, 386] width 1568 height 771
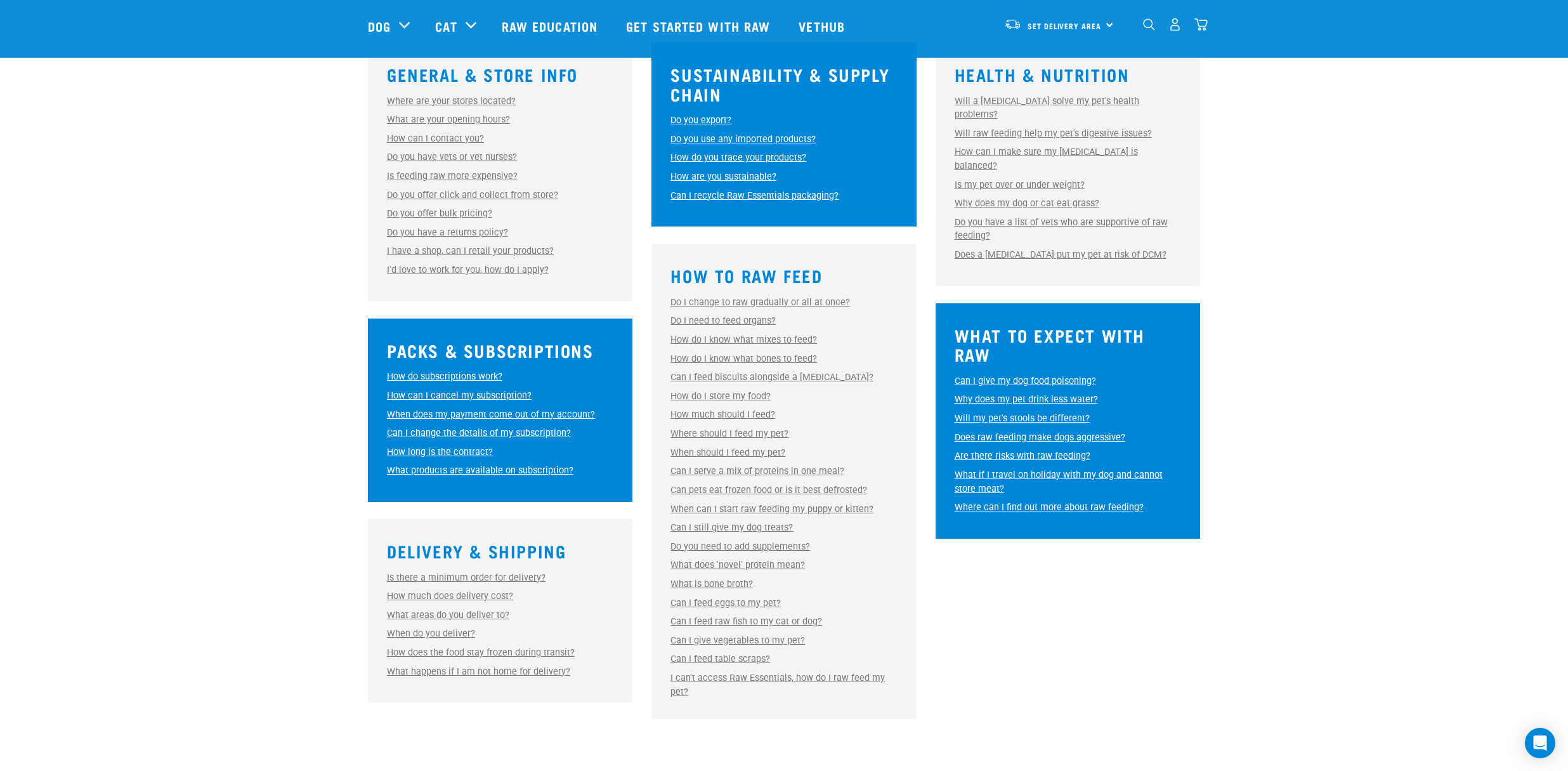
click at [741, 607] on link "Can I feed eggs to my pet?" at bounding box center [725, 603] width 110 height 11
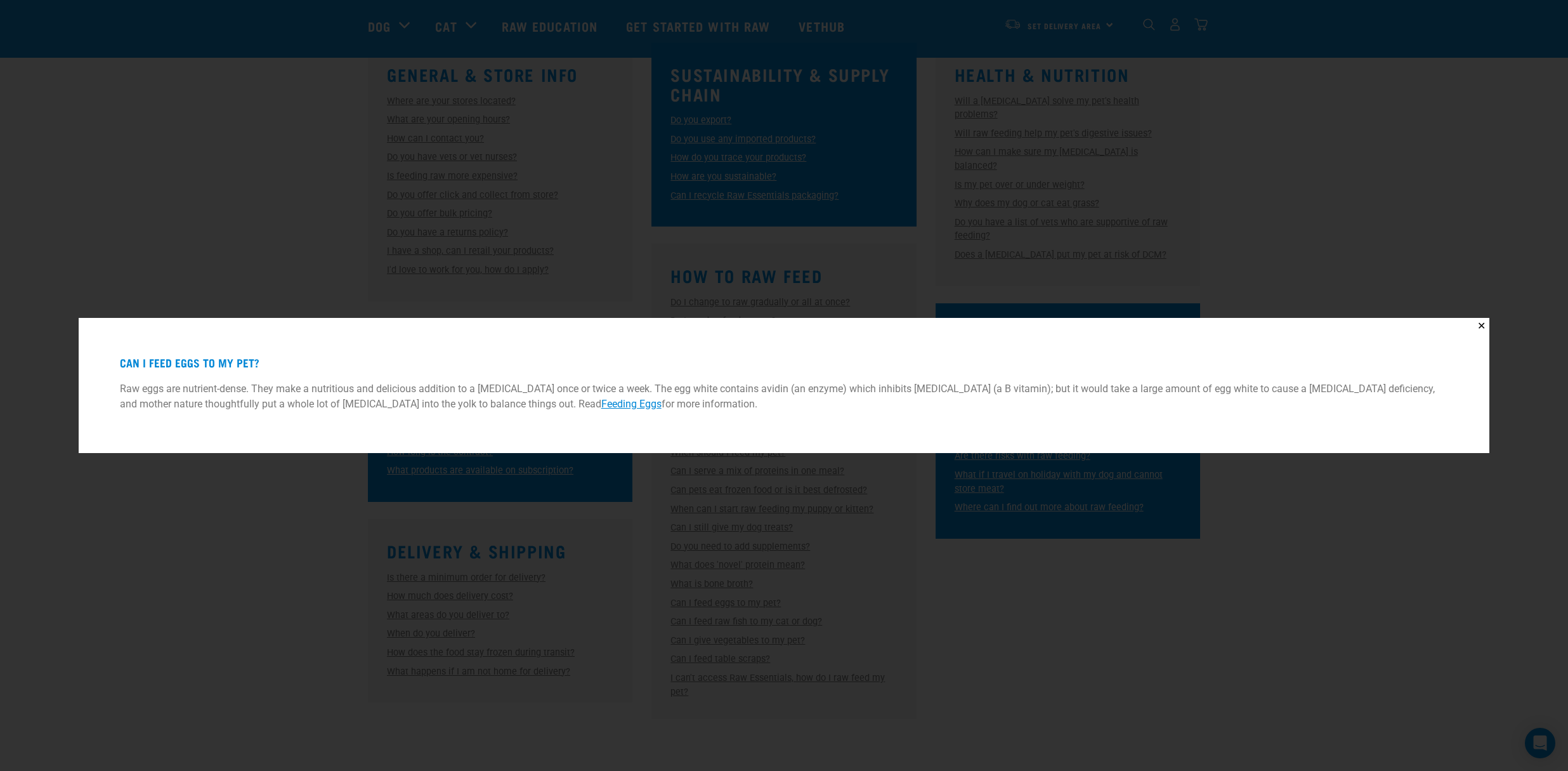
click at [1072, 612] on div "✕ Can I feed eggs to my pet? Raw eggs are nutrient-dense. They make a nutritiou…" at bounding box center [784, 386] width 1568 height 771
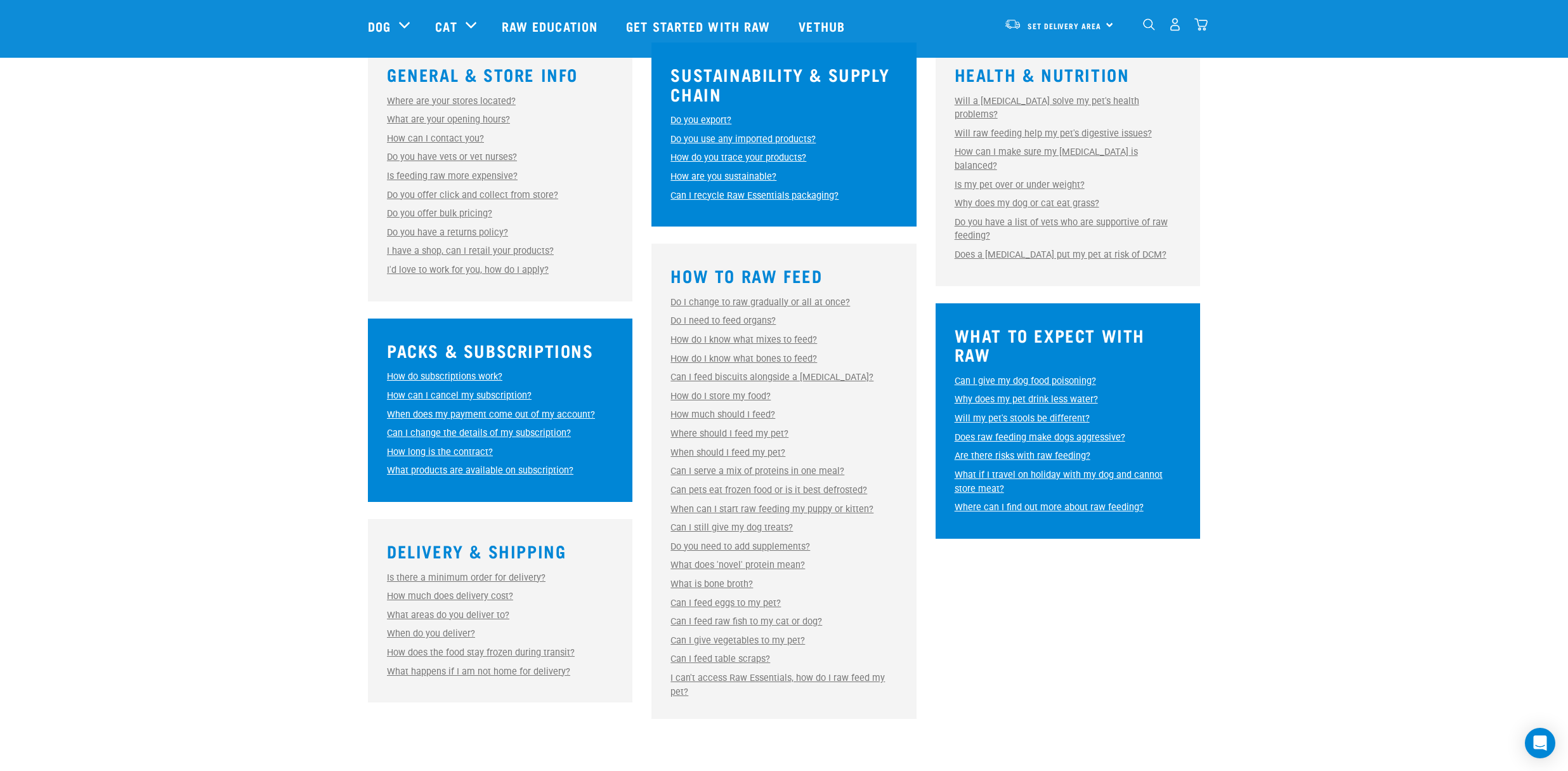
click at [739, 604] on link "Can I feed eggs to my pet?" at bounding box center [725, 603] width 110 height 11
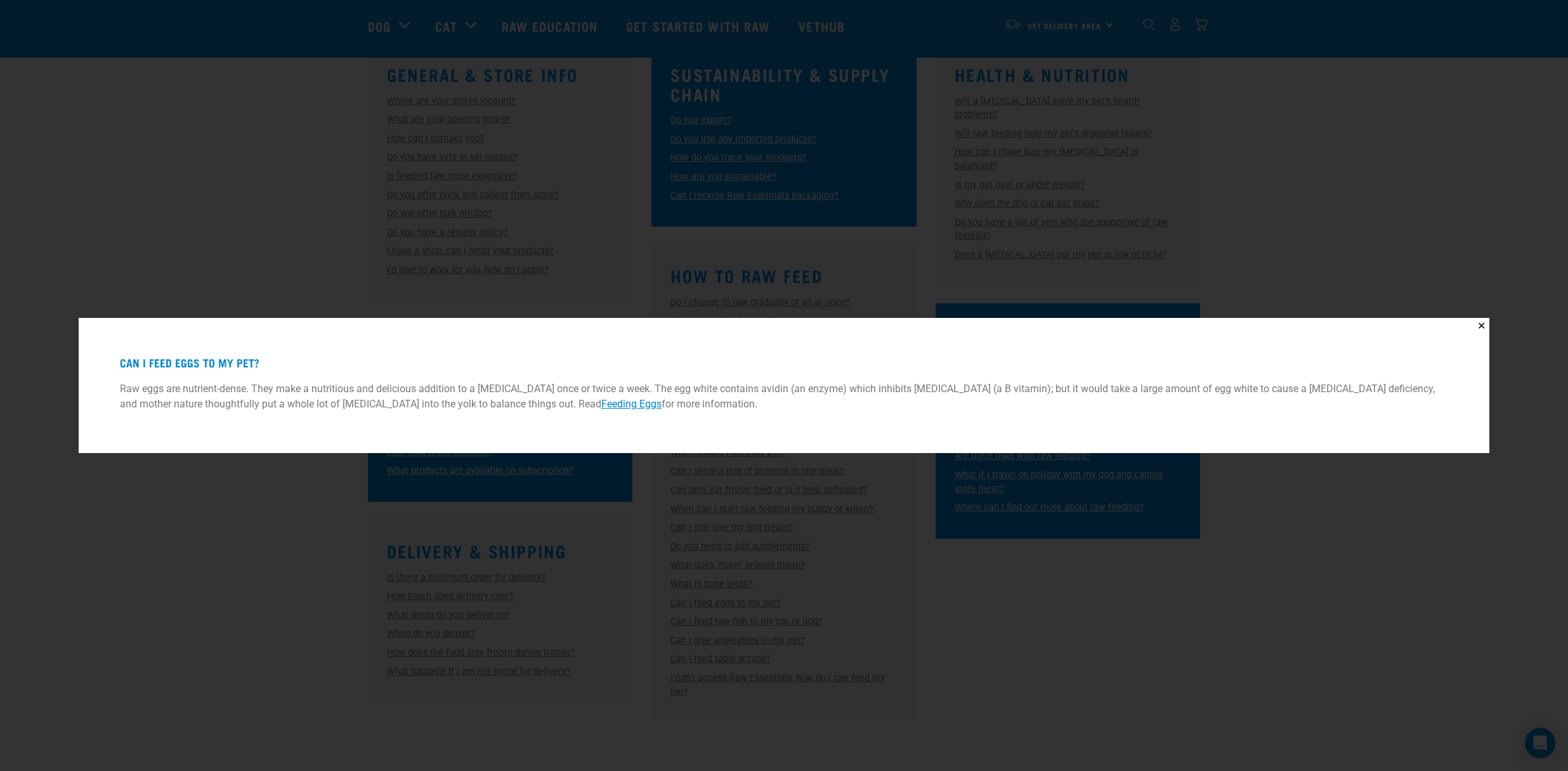
click at [1123, 615] on div "✕ Can I feed eggs to my pet? Raw eggs are nutrient-dense. They make a nutritiou…" at bounding box center [784, 386] width 1568 height 771
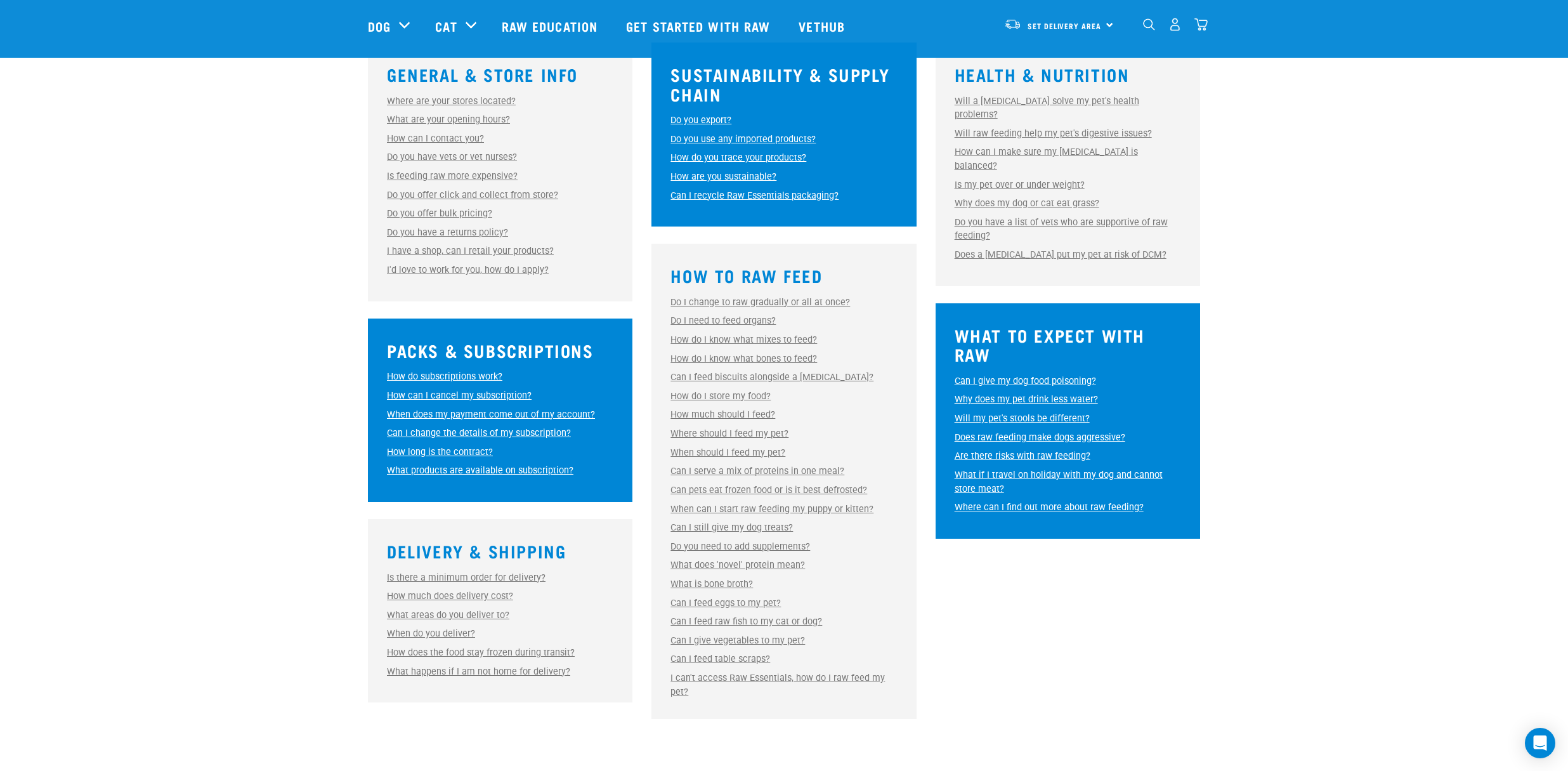
click at [786, 621] on link "Can I feed raw fish to my cat or dog?" at bounding box center [746, 621] width 152 height 11
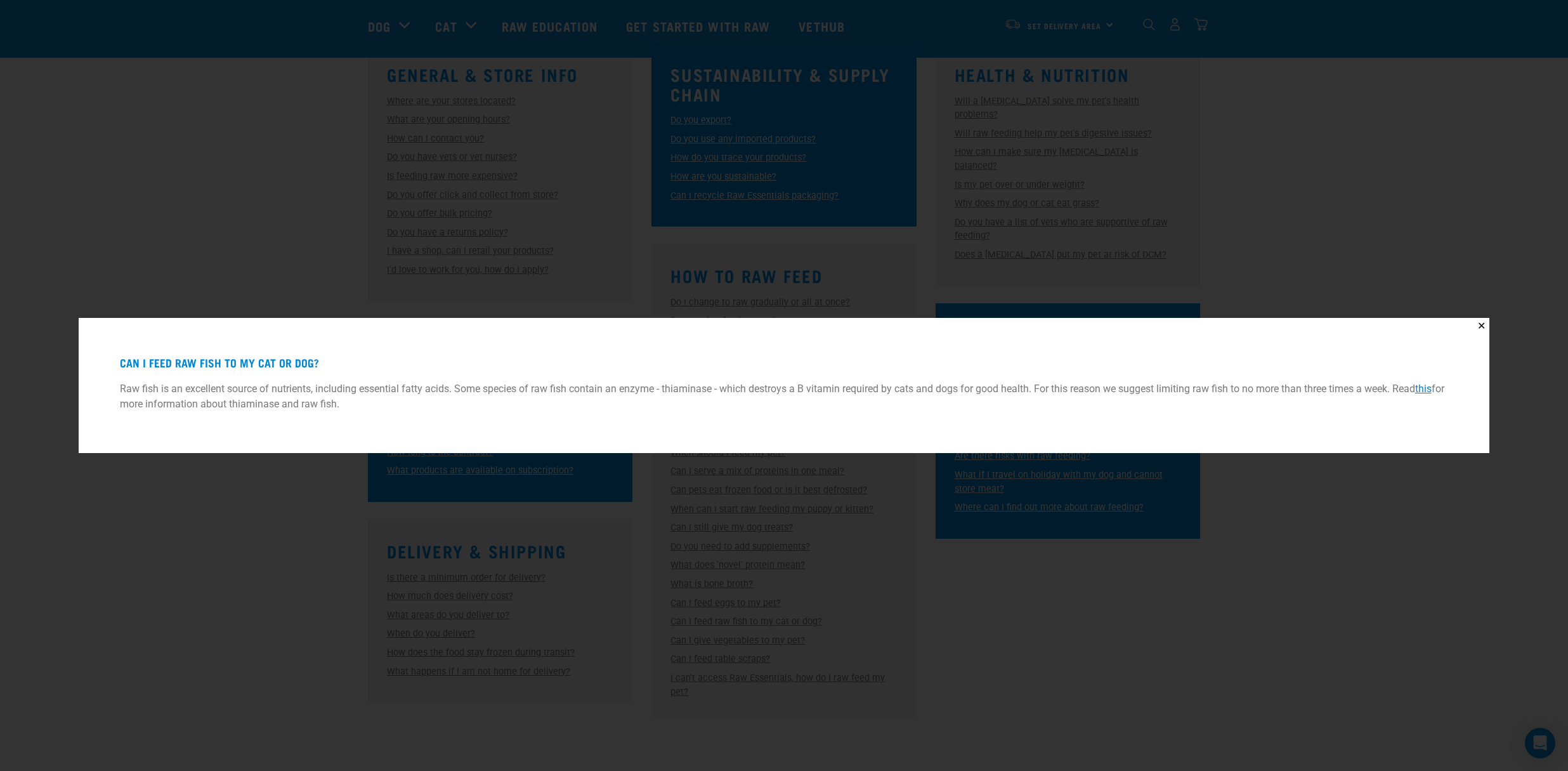
click at [1031, 589] on div "✕ Can I feed raw fish to my cat or dog? Raw fish is an excellent source of nutr…" at bounding box center [784, 386] width 1568 height 771
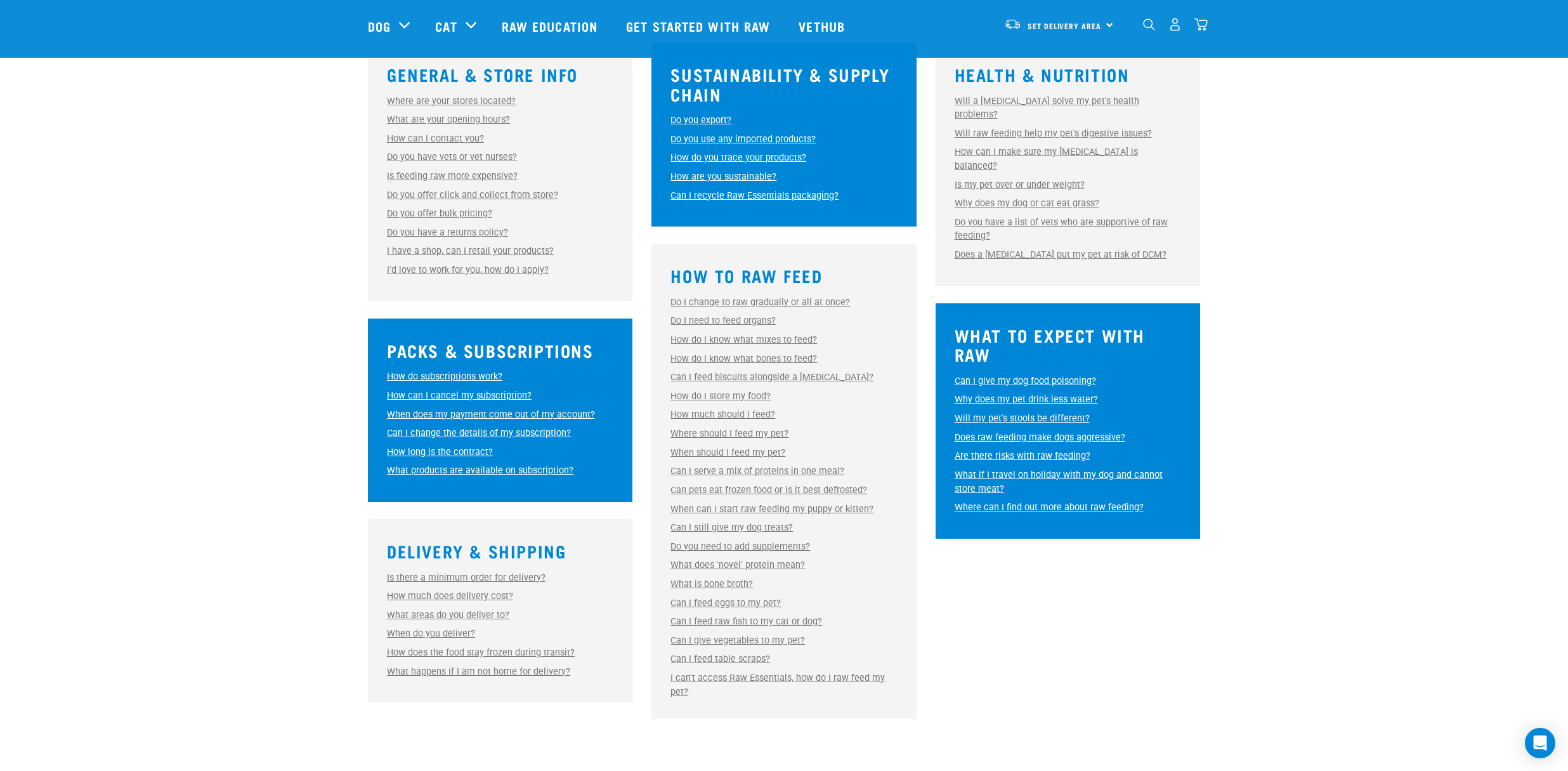
click at [760, 638] on link "Can I give vegetables to my pet?" at bounding box center [738, 640] width 135 height 11
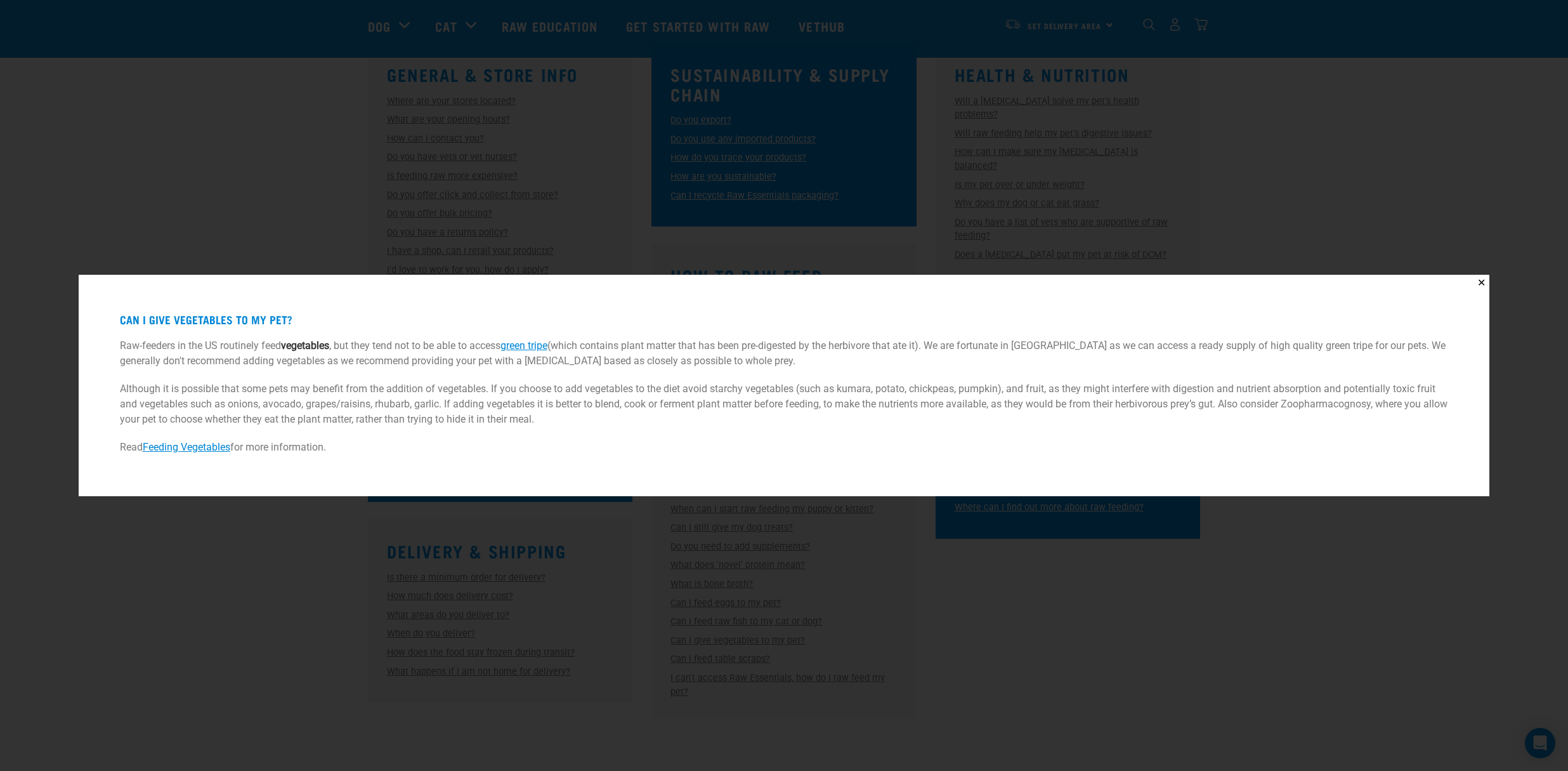
click at [180, 445] on link "Feeding Vegetables" at bounding box center [186, 447] width 88 height 12
